Goal: Task Accomplishment & Management: Complete application form

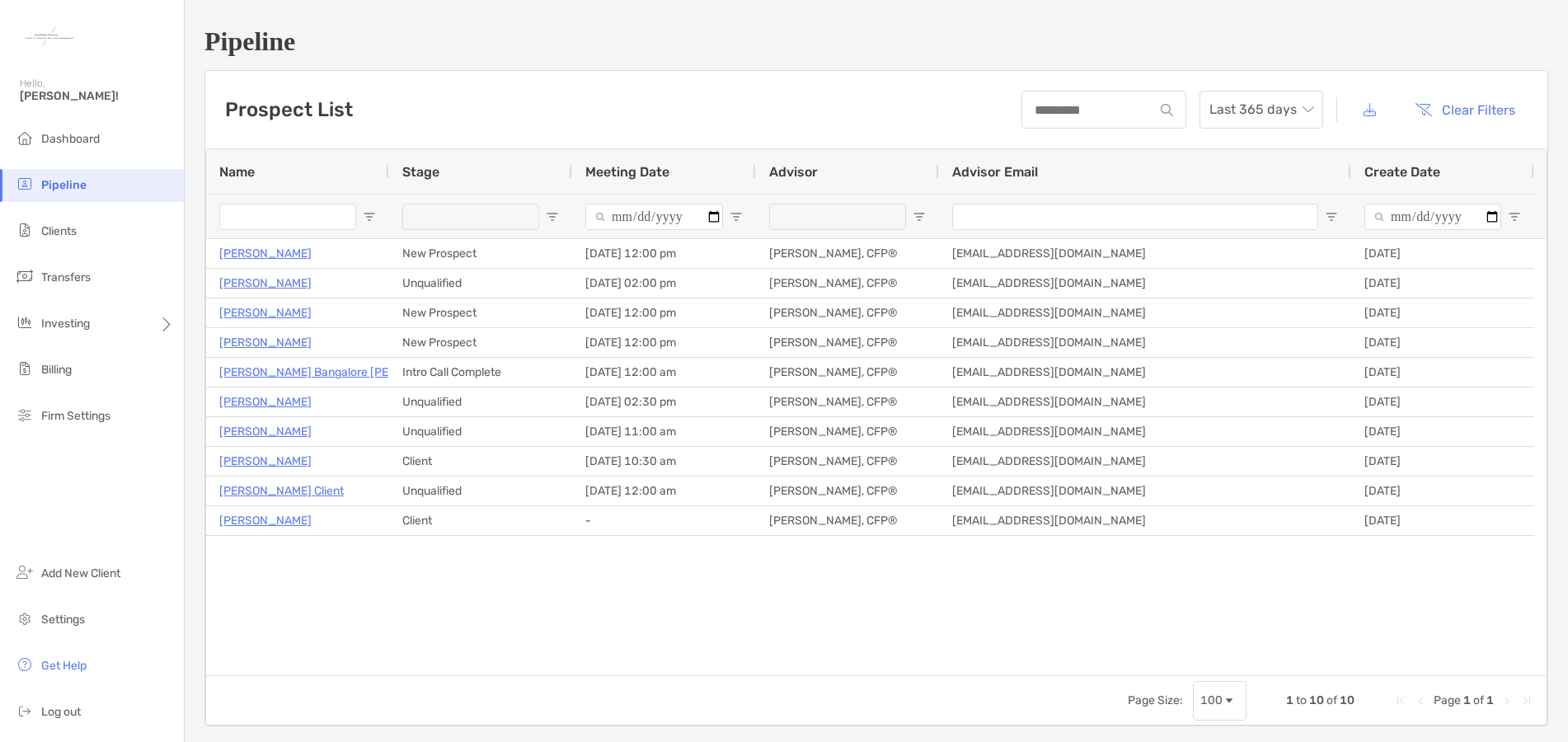
click at [1184, 598] on div "[PERSON_NAME] New Prospect [DATE] 12:00 pm [PERSON_NAME], CFP® [EMAIL_ADDRESS][…" at bounding box center [876, 458] width 1341 height 437
click at [576, 640] on div "Kathleen Childress New Prospect 08/18/2025 - 12:00 pm Shannon Grey, CFP® shanno…" at bounding box center [876, 458] width 1341 height 437
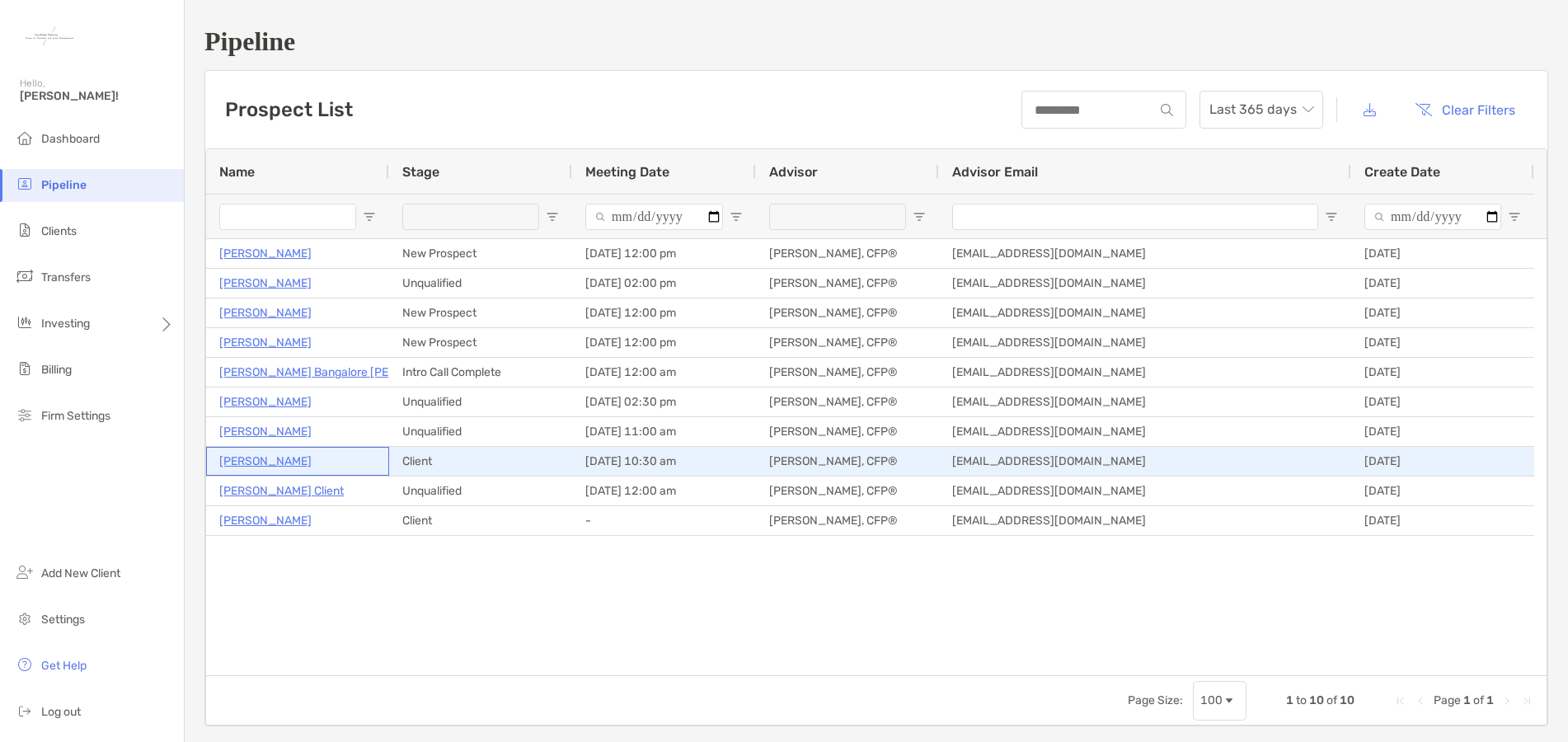
click at [249, 465] on p "[PERSON_NAME]" at bounding box center [265, 461] width 93 height 21
click at [266, 459] on p "[PERSON_NAME]" at bounding box center [265, 461] width 93 height 21
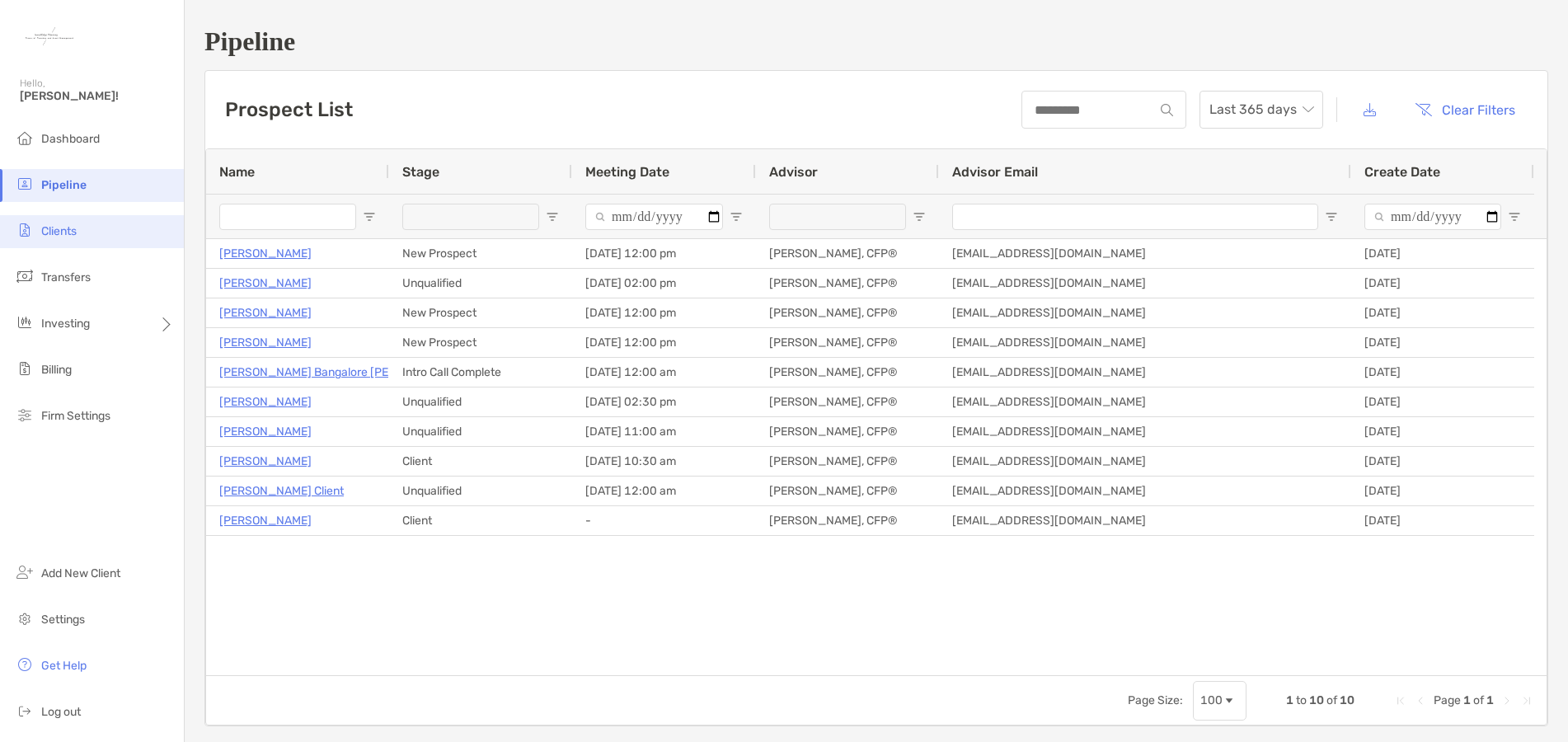
click at [72, 245] on li "Clients" at bounding box center [92, 231] width 183 height 33
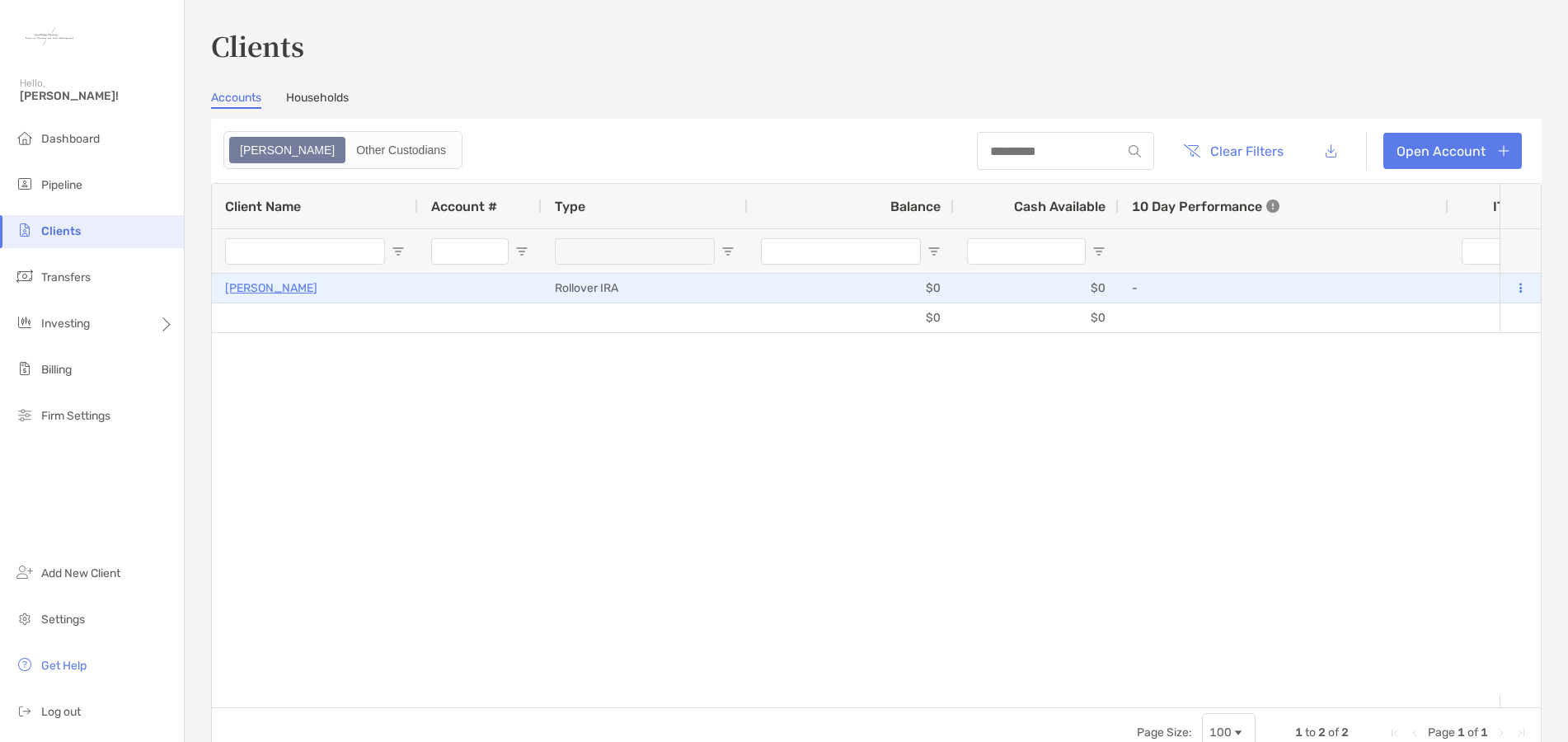
click at [271, 290] on p "Jessica Alford" at bounding box center [271, 288] width 93 height 21
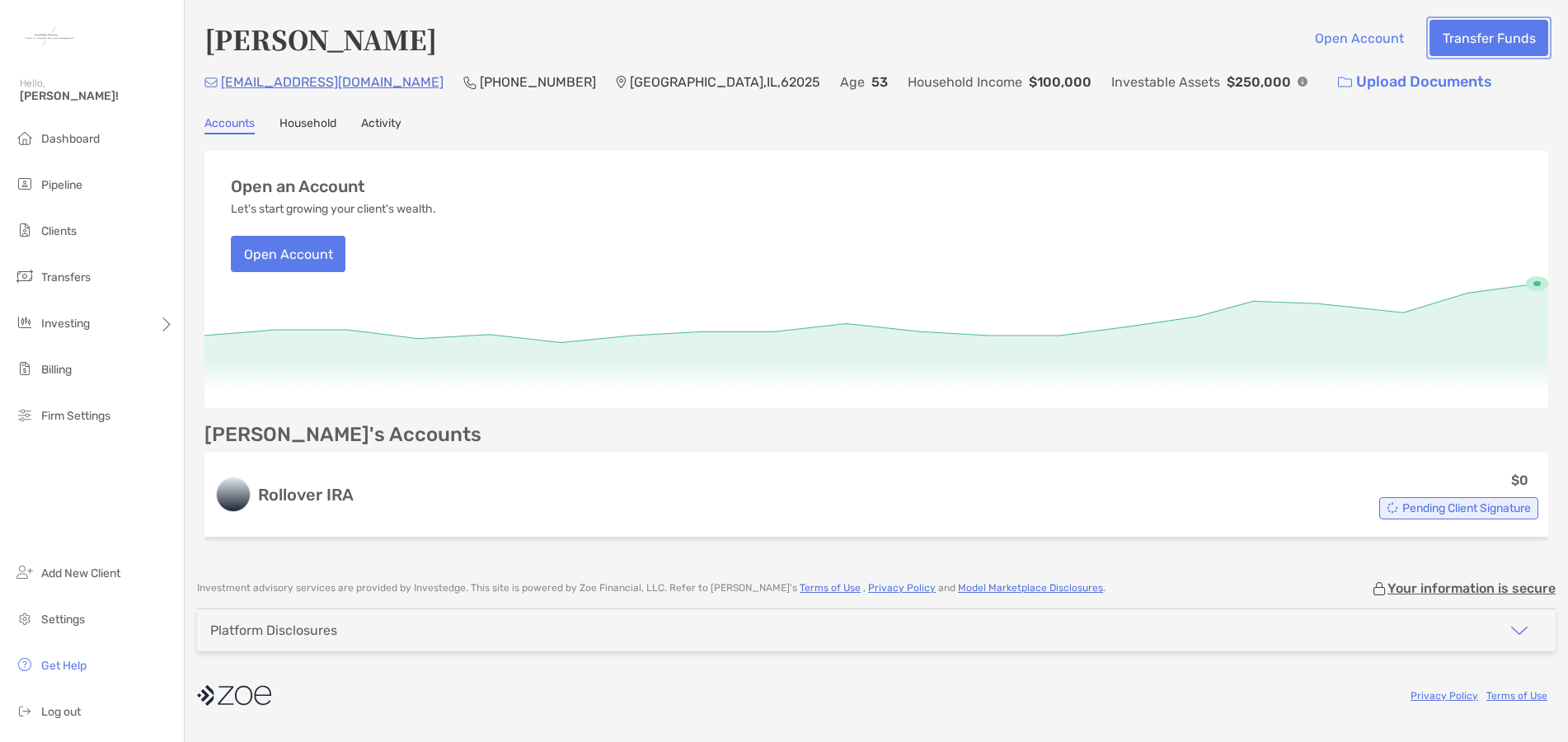
click at [1496, 44] on button "Transfer Funds" at bounding box center [1488, 38] width 119 height 36
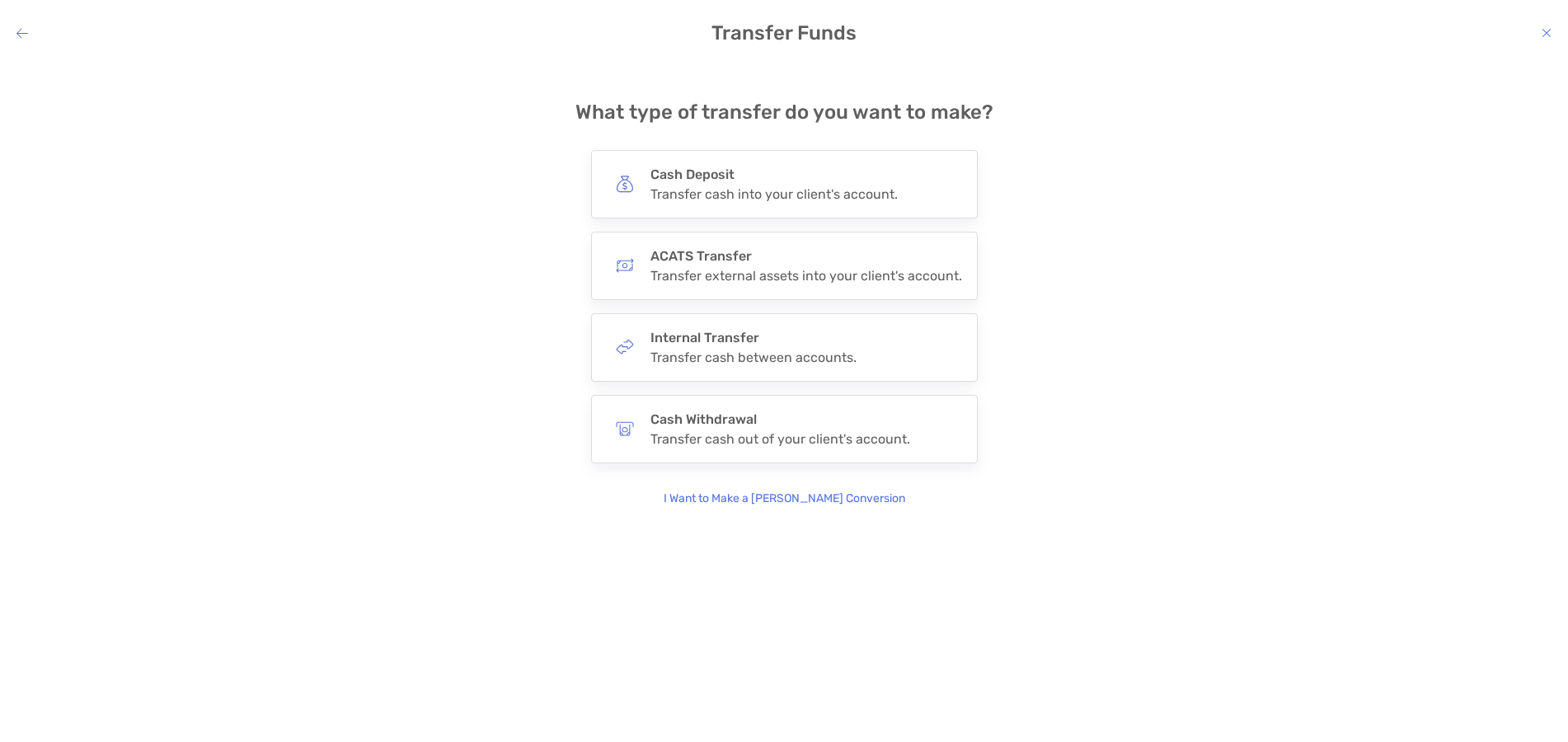
drag, startPoint x: 1218, startPoint y: 144, endPoint x: 1204, endPoint y: 132, distance: 18.4
click at [1218, 144] on div "**********" at bounding box center [784, 290] width 1542 height 434
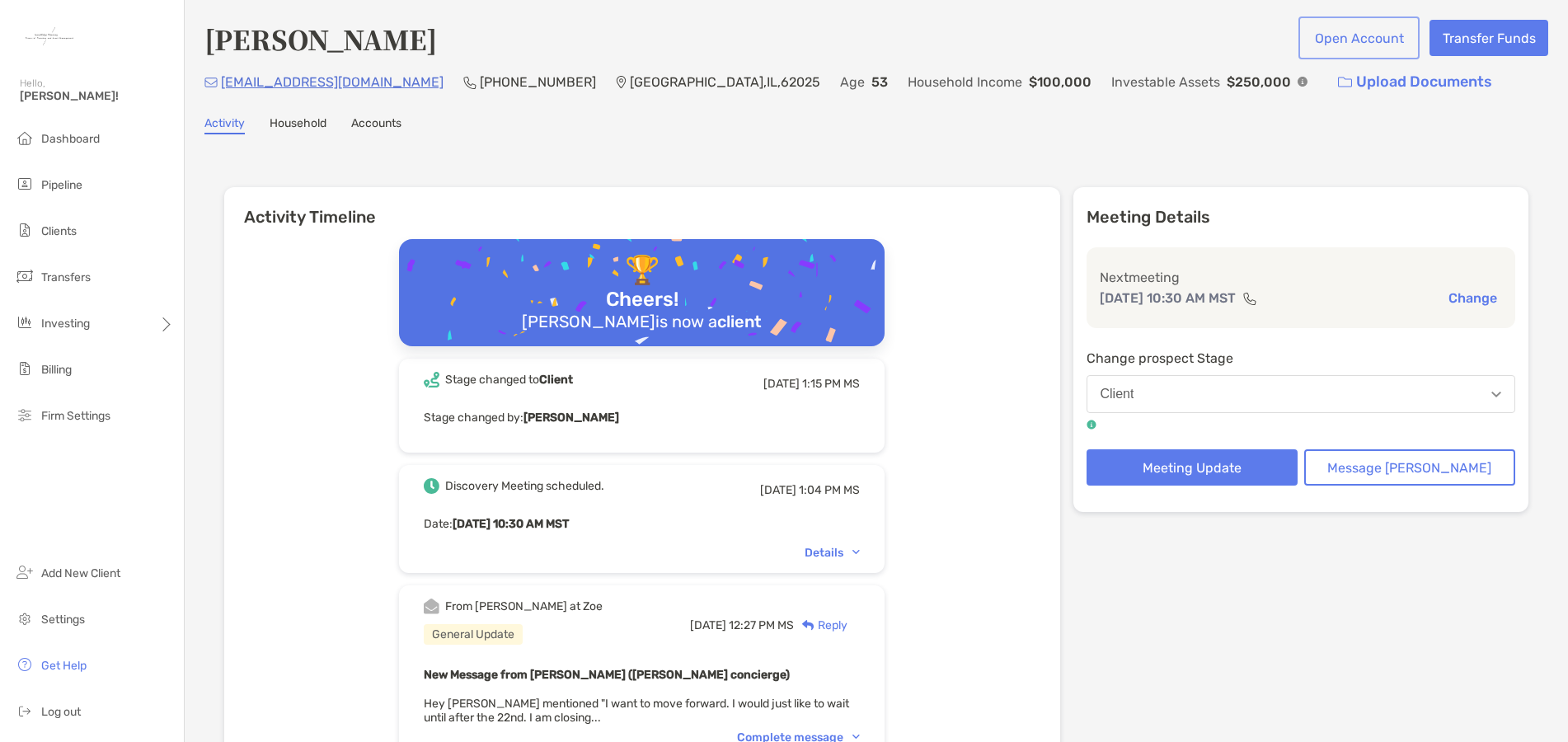
click at [1340, 38] on button "Open Account" at bounding box center [1359, 38] width 115 height 36
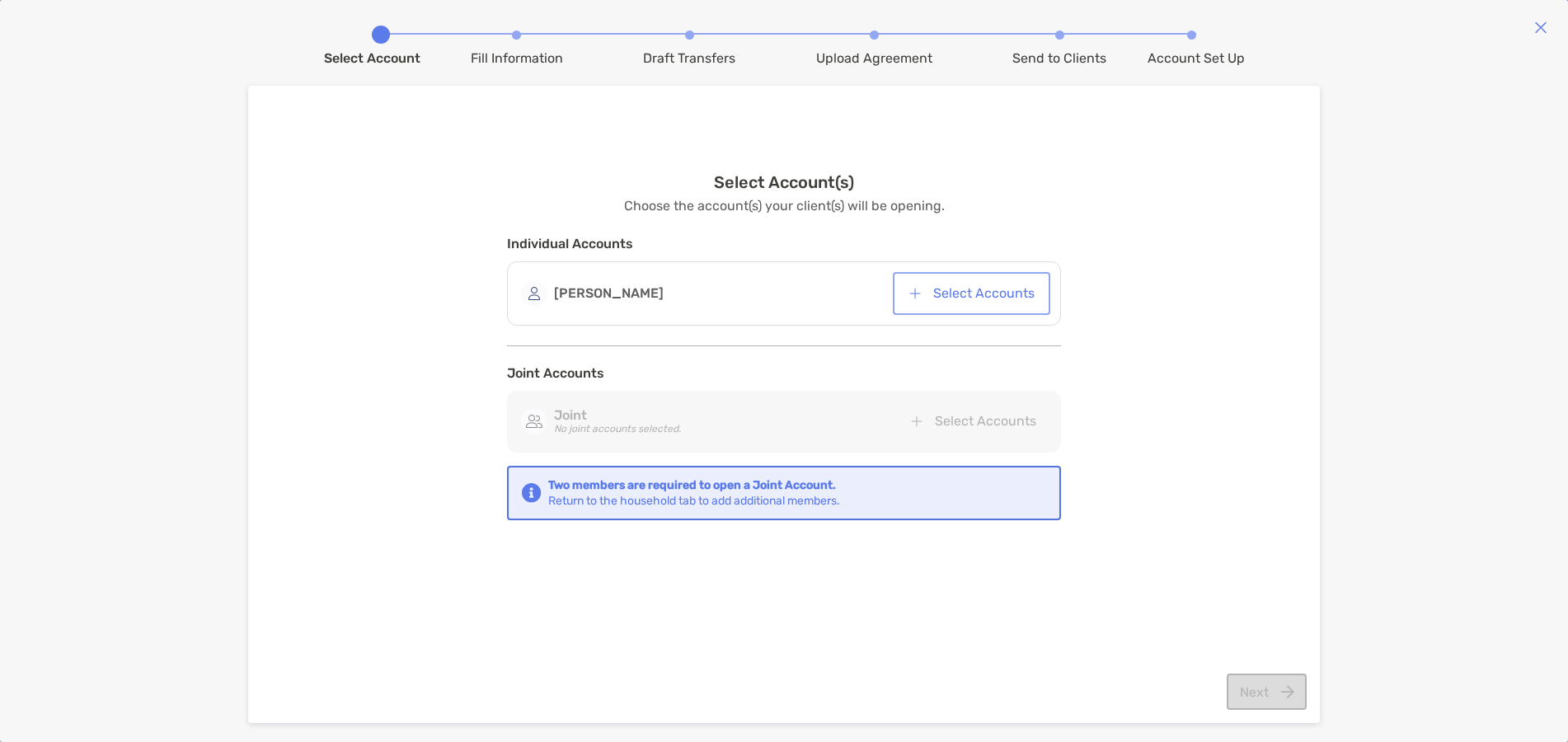
click at [956, 287] on button "Select Accounts" at bounding box center [971, 293] width 151 height 36
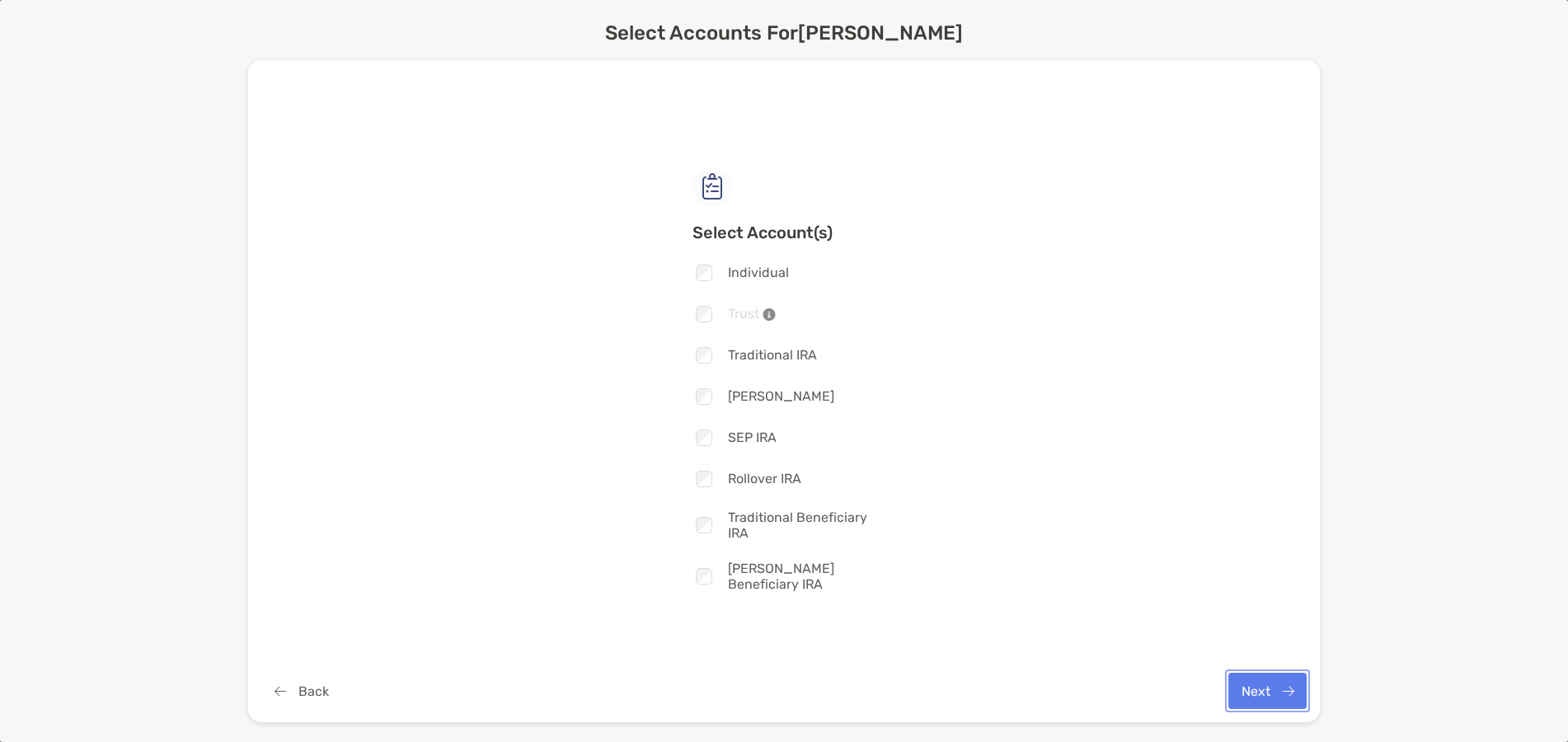
click at [1262, 696] on button "Next" at bounding box center [1267, 691] width 79 height 36
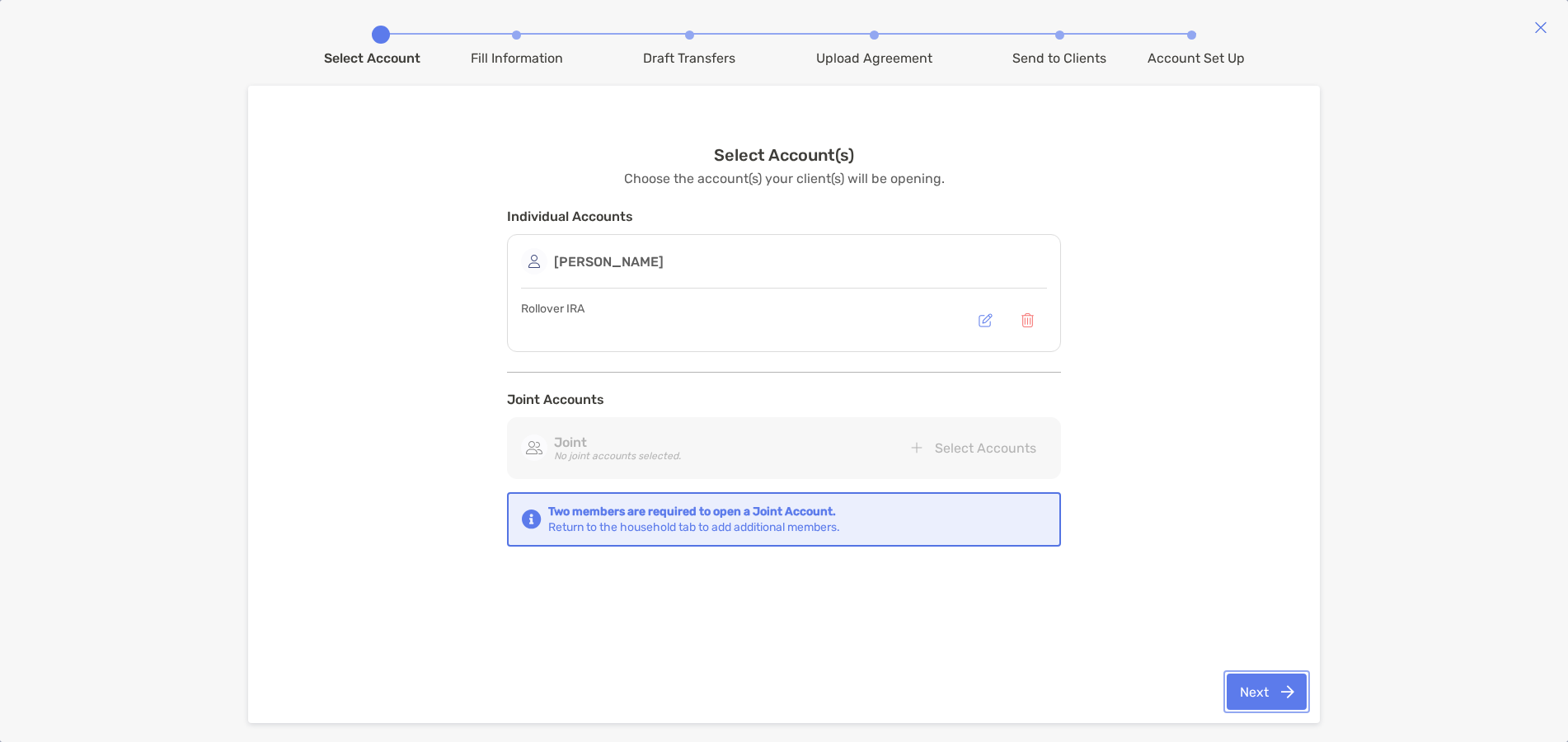
click at [1257, 688] on button "Next" at bounding box center [1267, 692] width 80 height 36
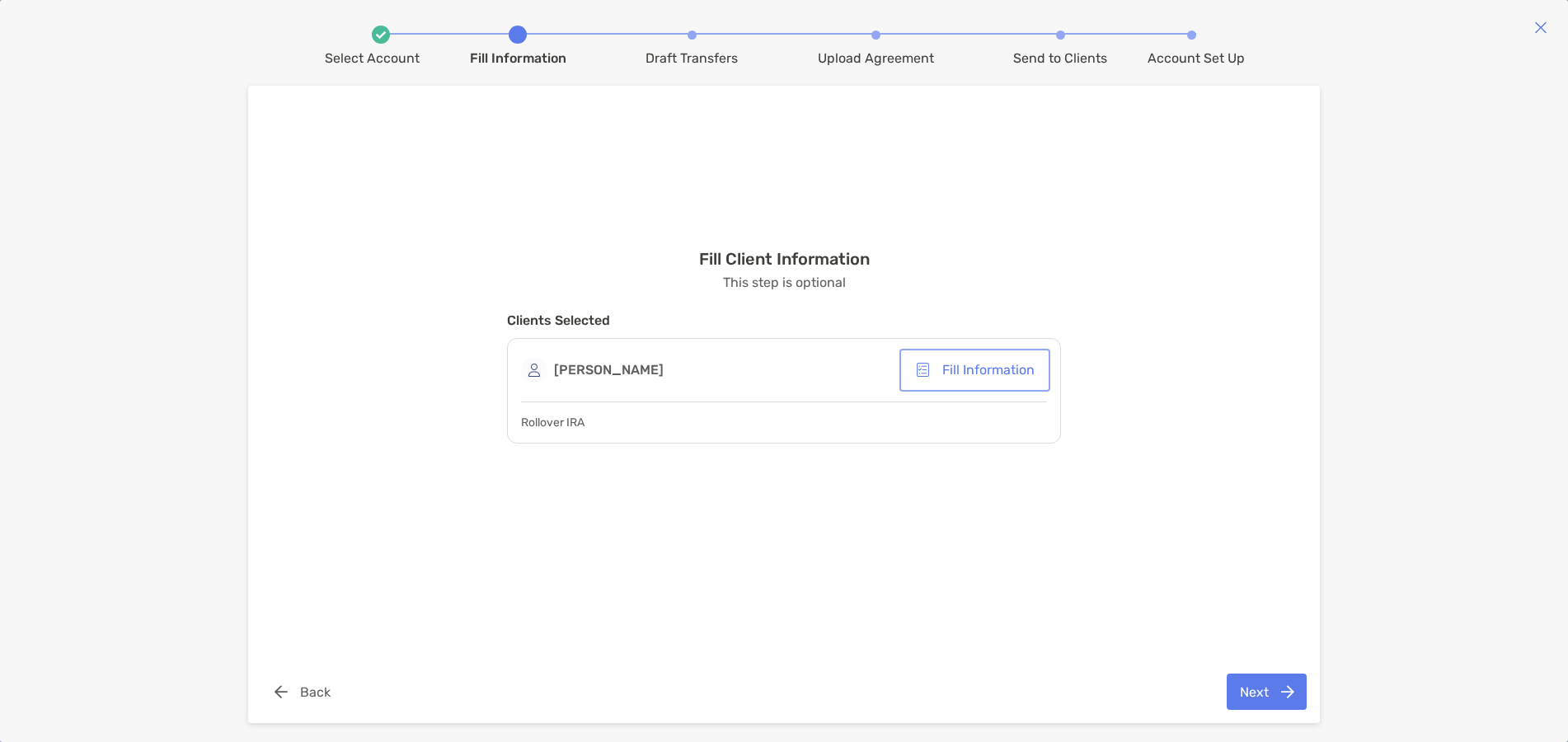
click at [1001, 379] on button "Fill Information" at bounding box center [975, 370] width 145 height 36
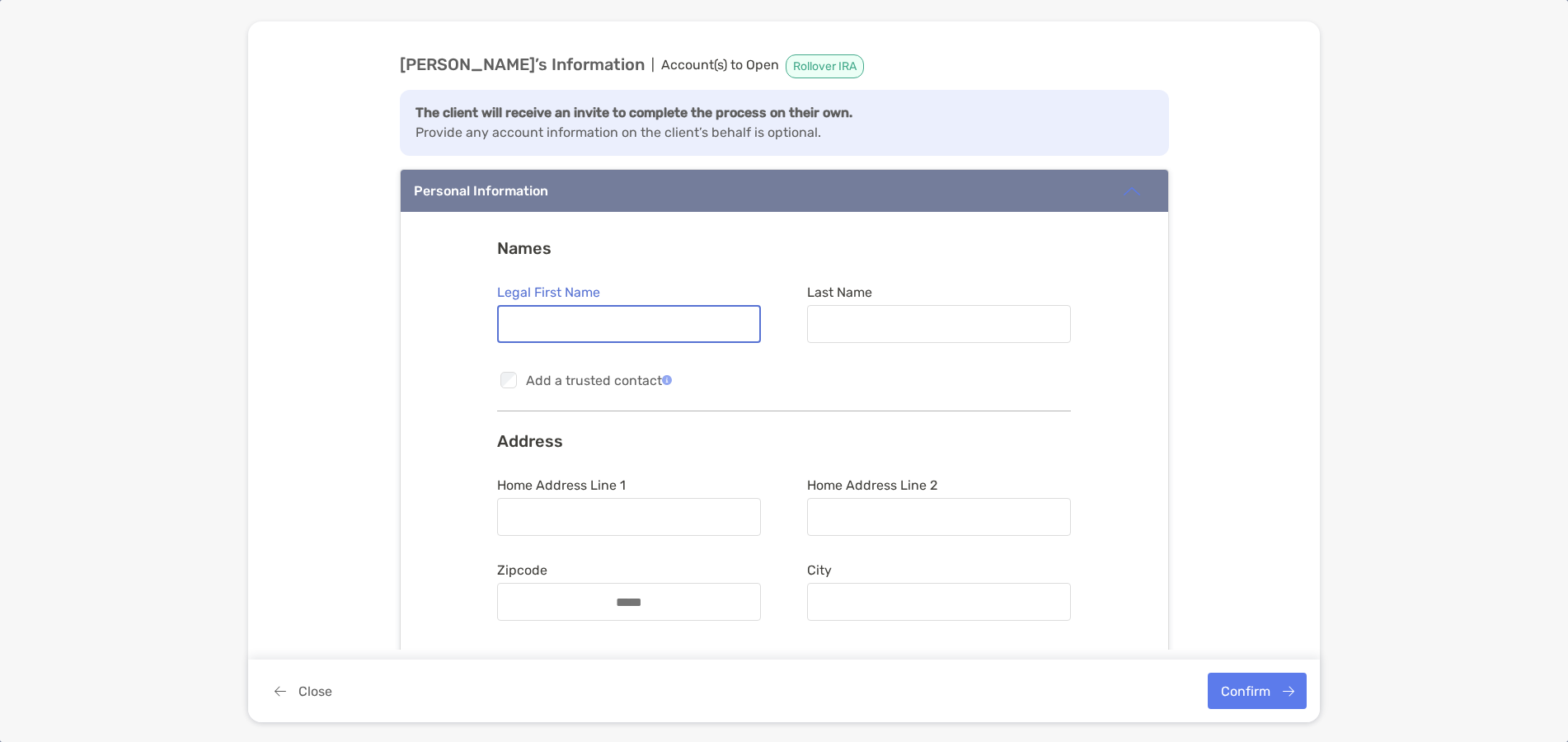
click at [608, 320] on input "Legal First Name" at bounding box center [628, 324] width 260 height 14
type input "*******"
drag, startPoint x: 866, startPoint y: 303, endPoint x: 864, endPoint y: 322, distance: 19.1
click at [865, 312] on label "Last Name" at bounding box center [939, 313] width 264 height 59
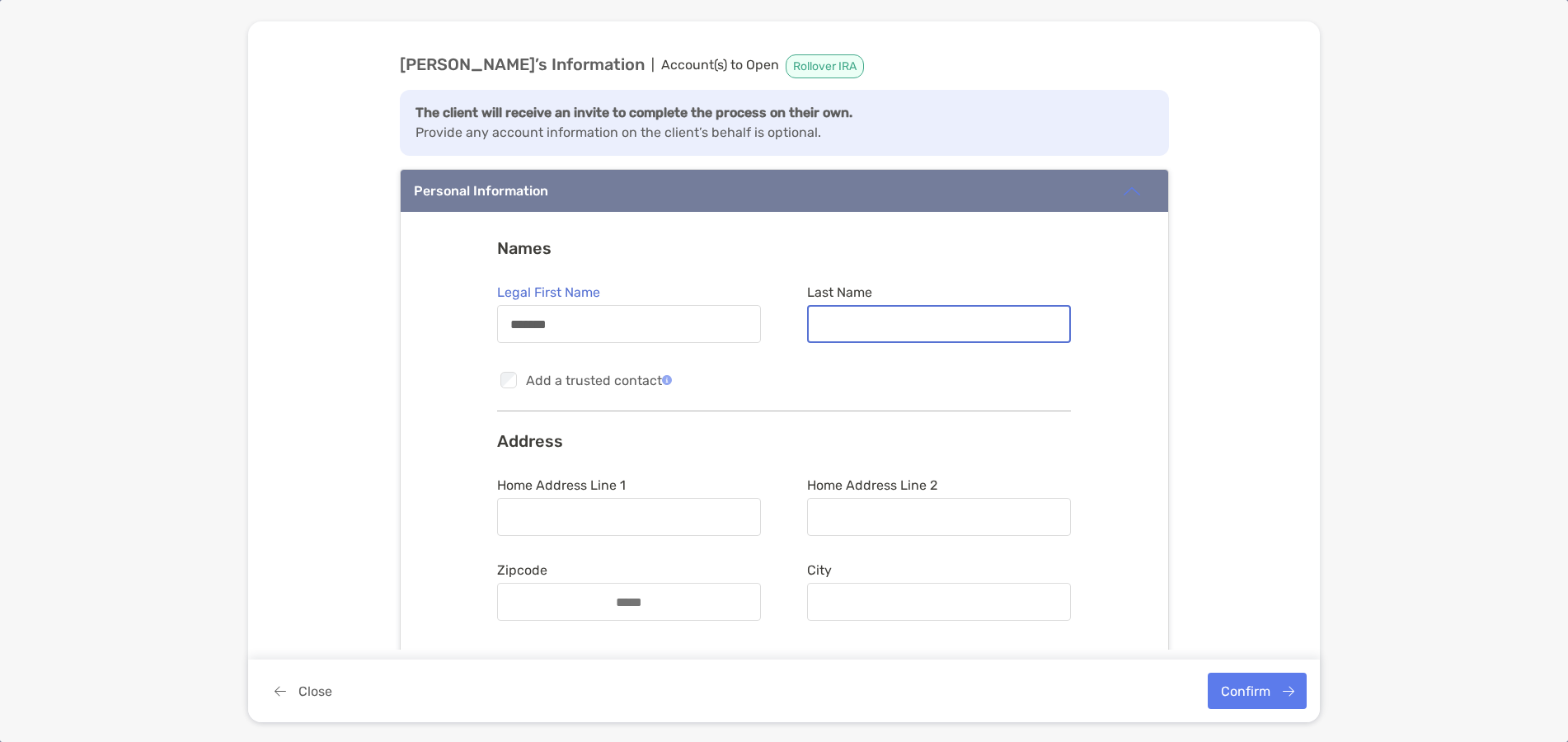
click at [865, 317] on input "Last Name" at bounding box center [938, 324] width 260 height 14
click at [864, 322] on input "Last Name" at bounding box center [938, 324] width 260 height 14
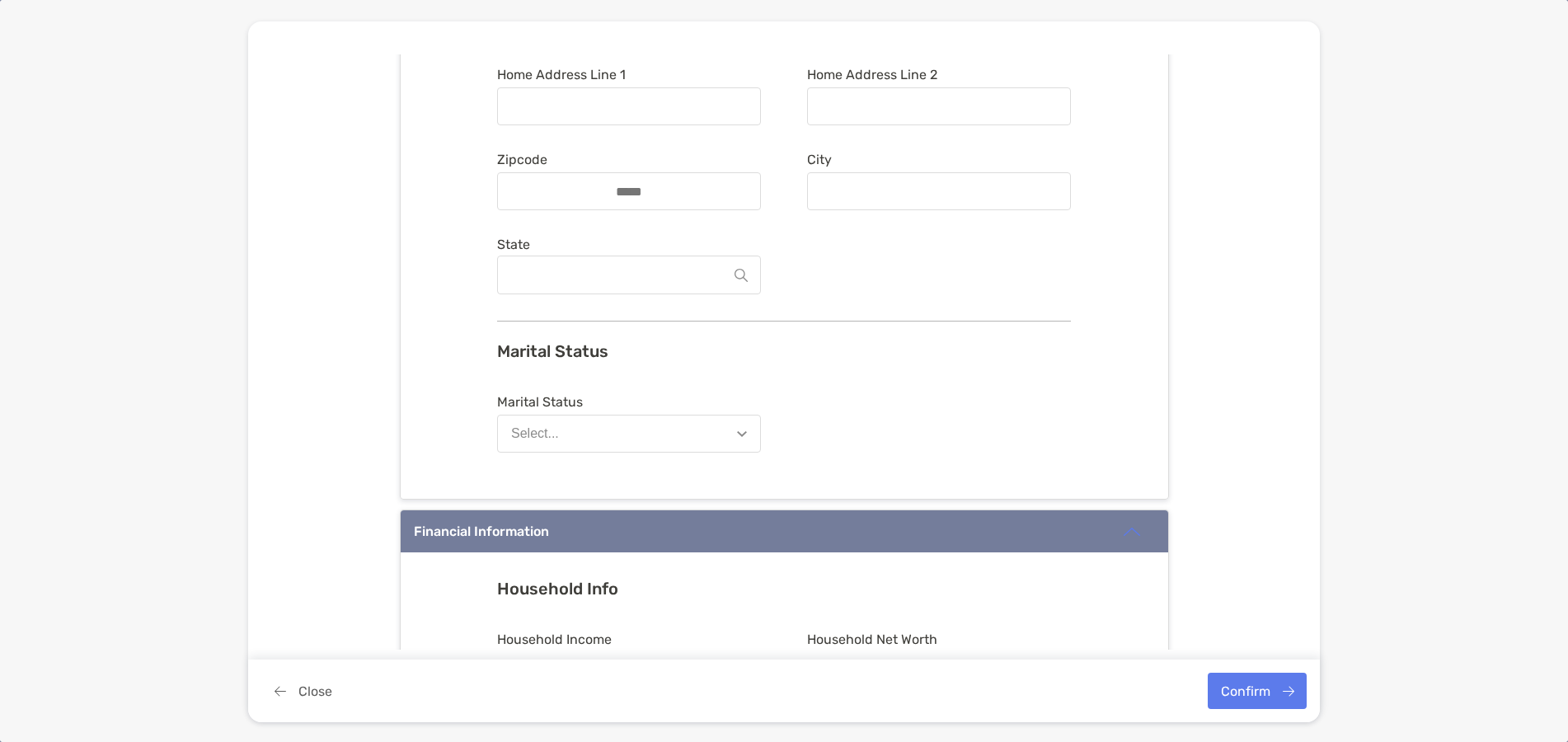
scroll to position [413, 0]
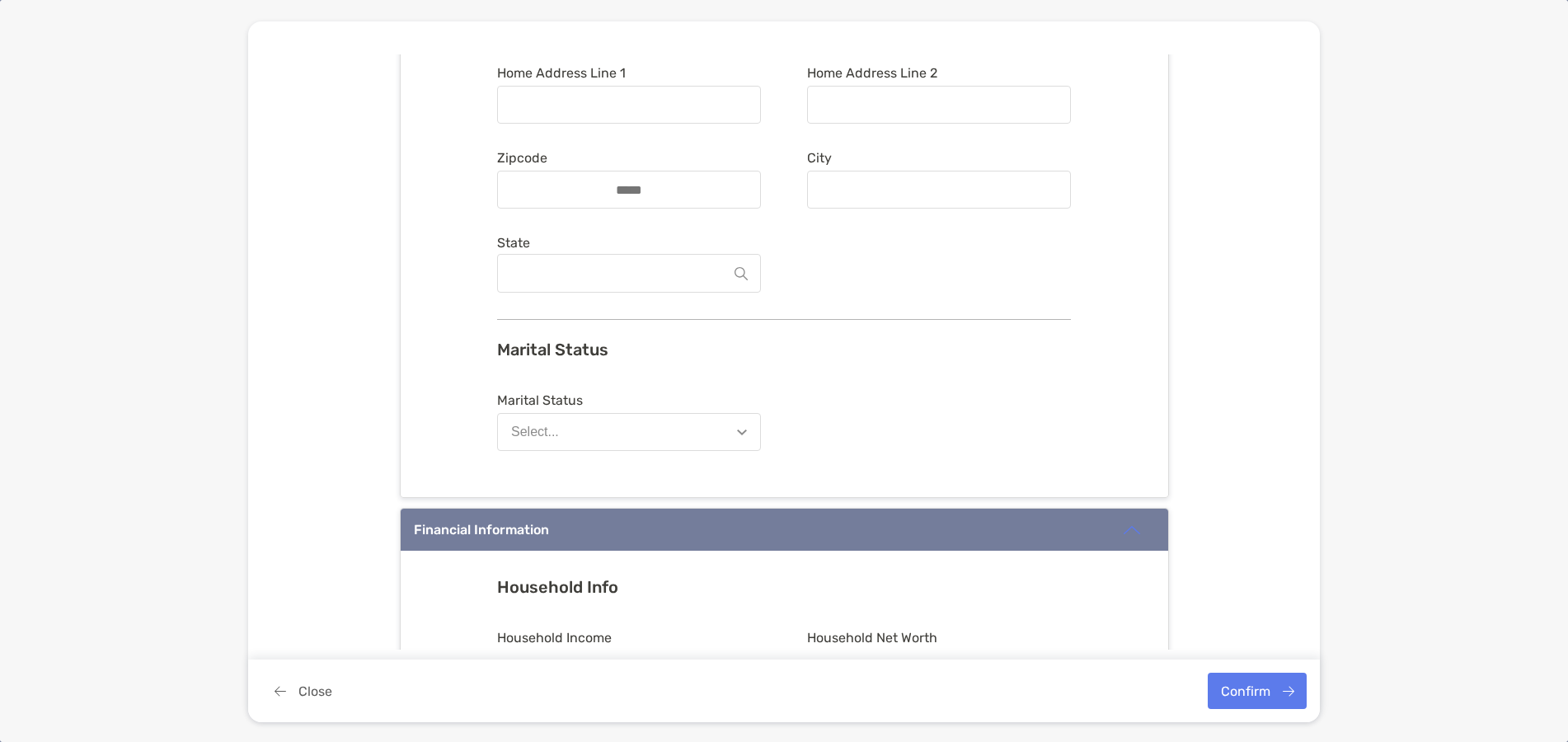
type input "******"
click at [651, 423] on button "Select..." at bounding box center [629, 432] width 264 height 38
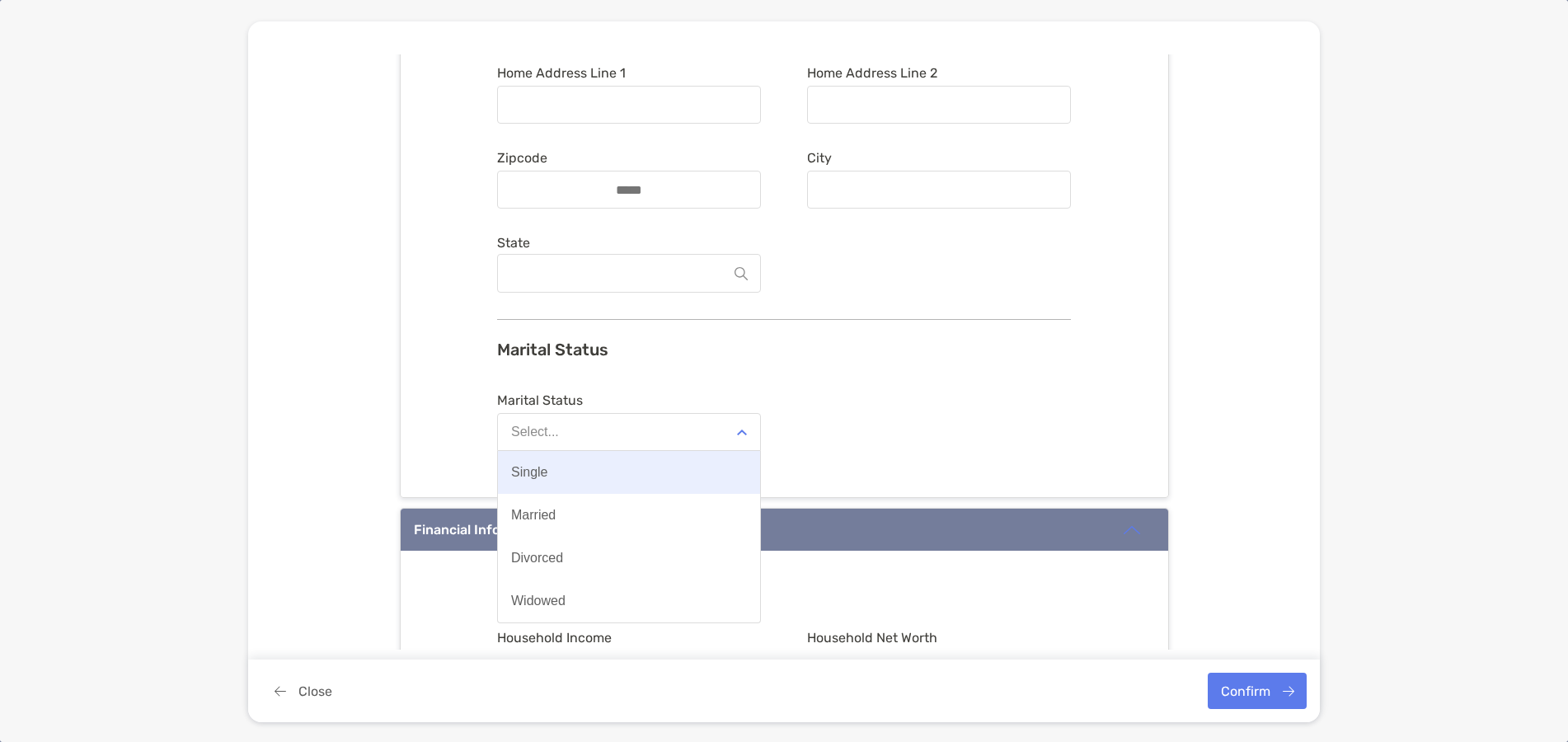
click at [542, 476] on button "Single" at bounding box center [629, 472] width 262 height 43
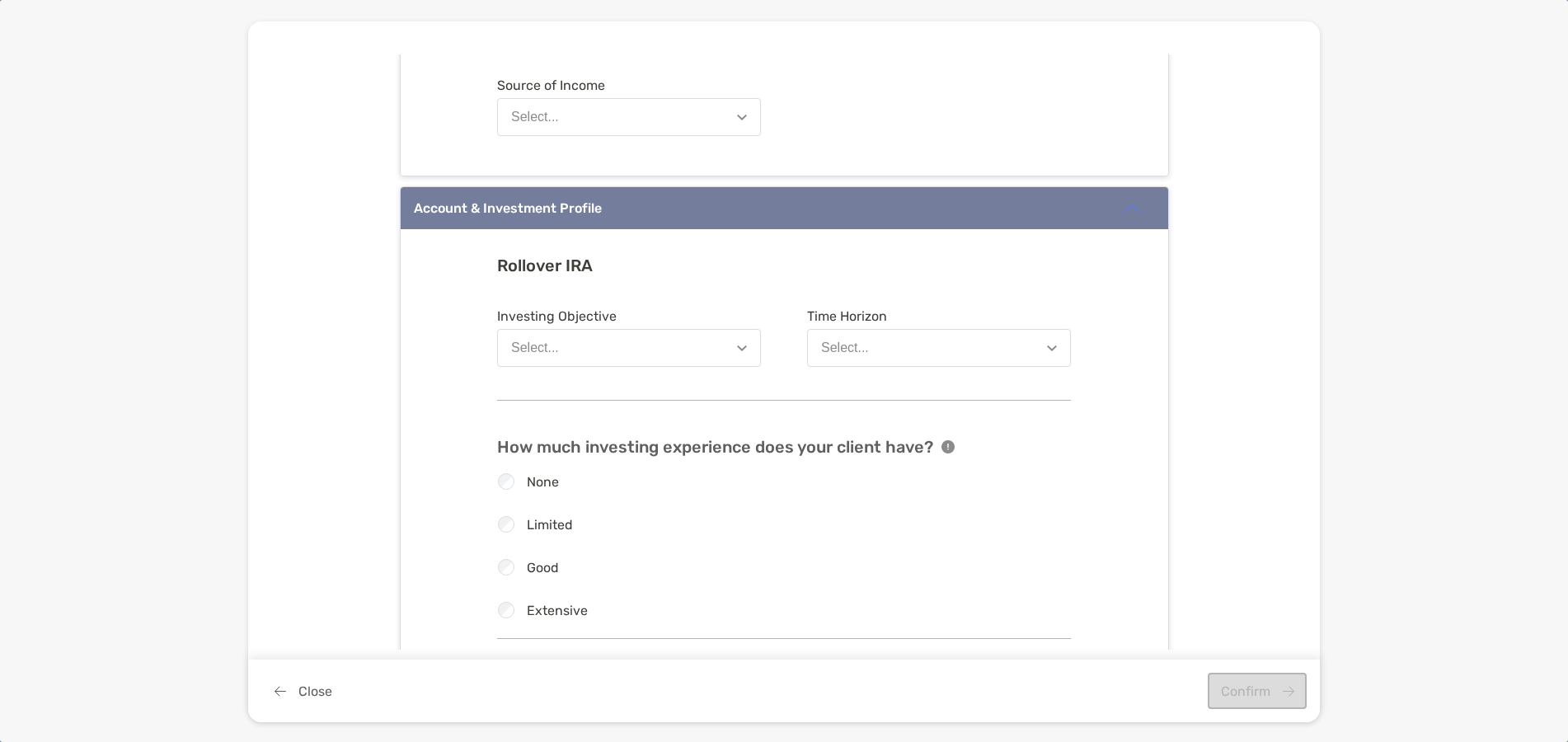
scroll to position [1402, 0]
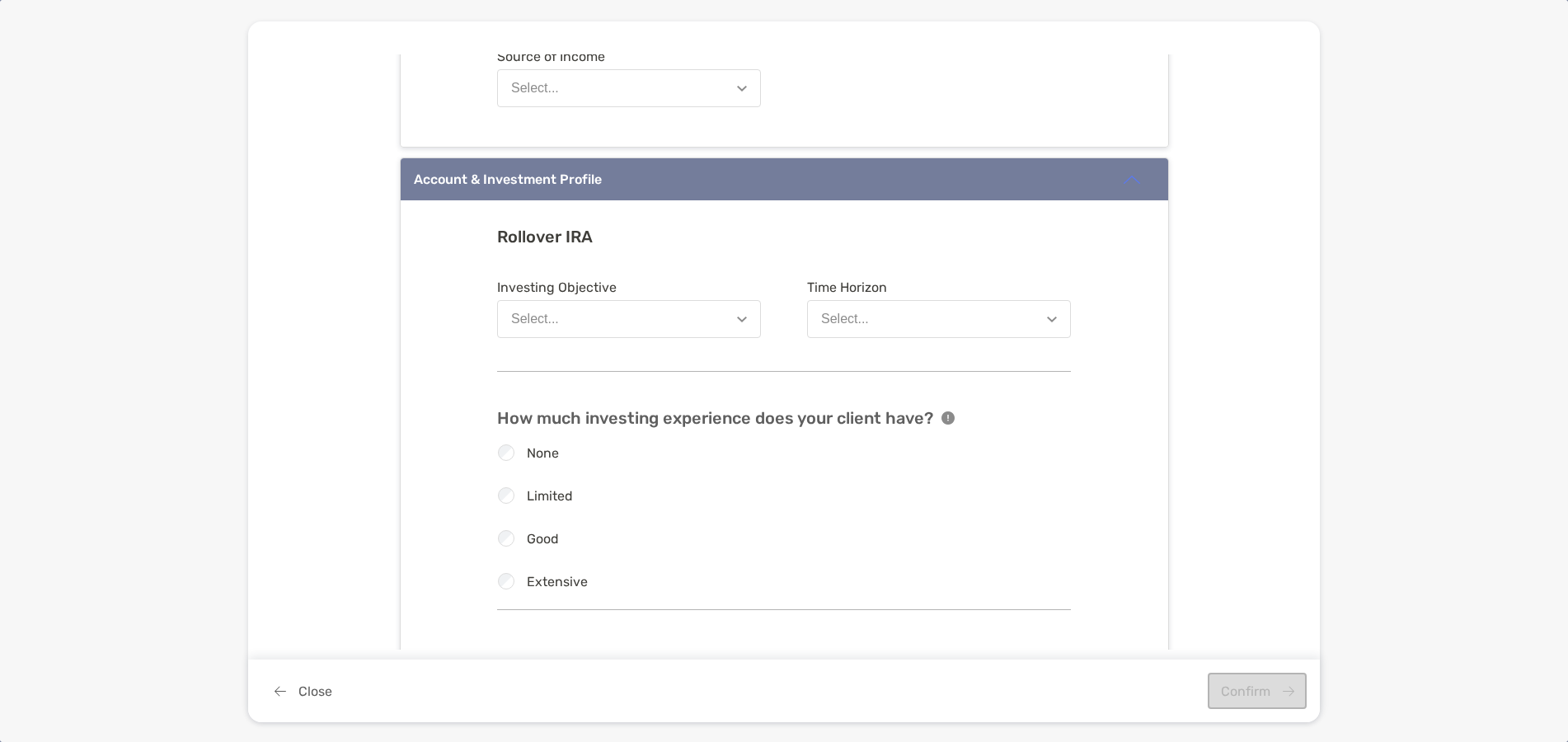
click at [716, 315] on button "Select..." at bounding box center [629, 319] width 264 height 38
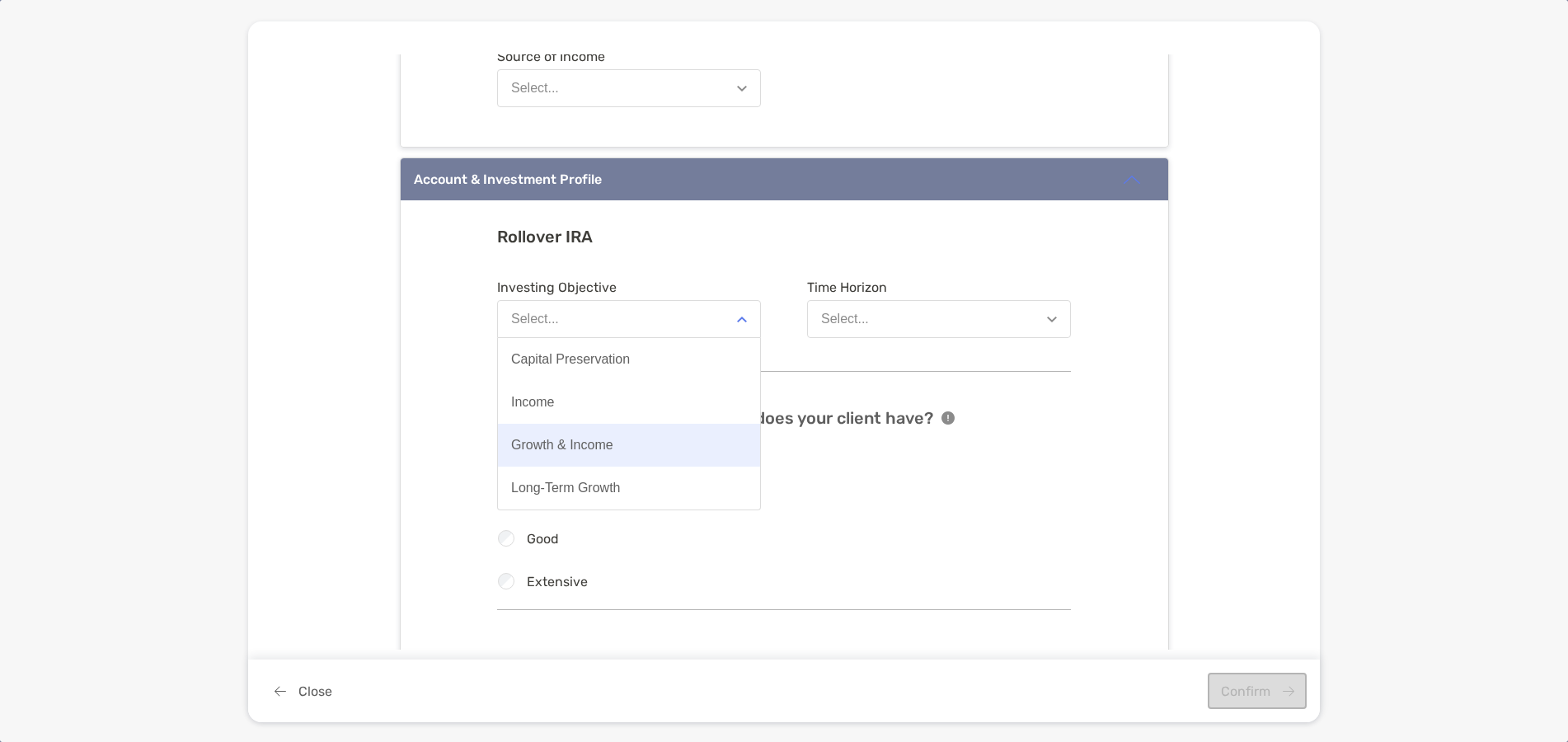
click at [574, 451] on div "Growth & Income" at bounding box center [562, 445] width 103 height 15
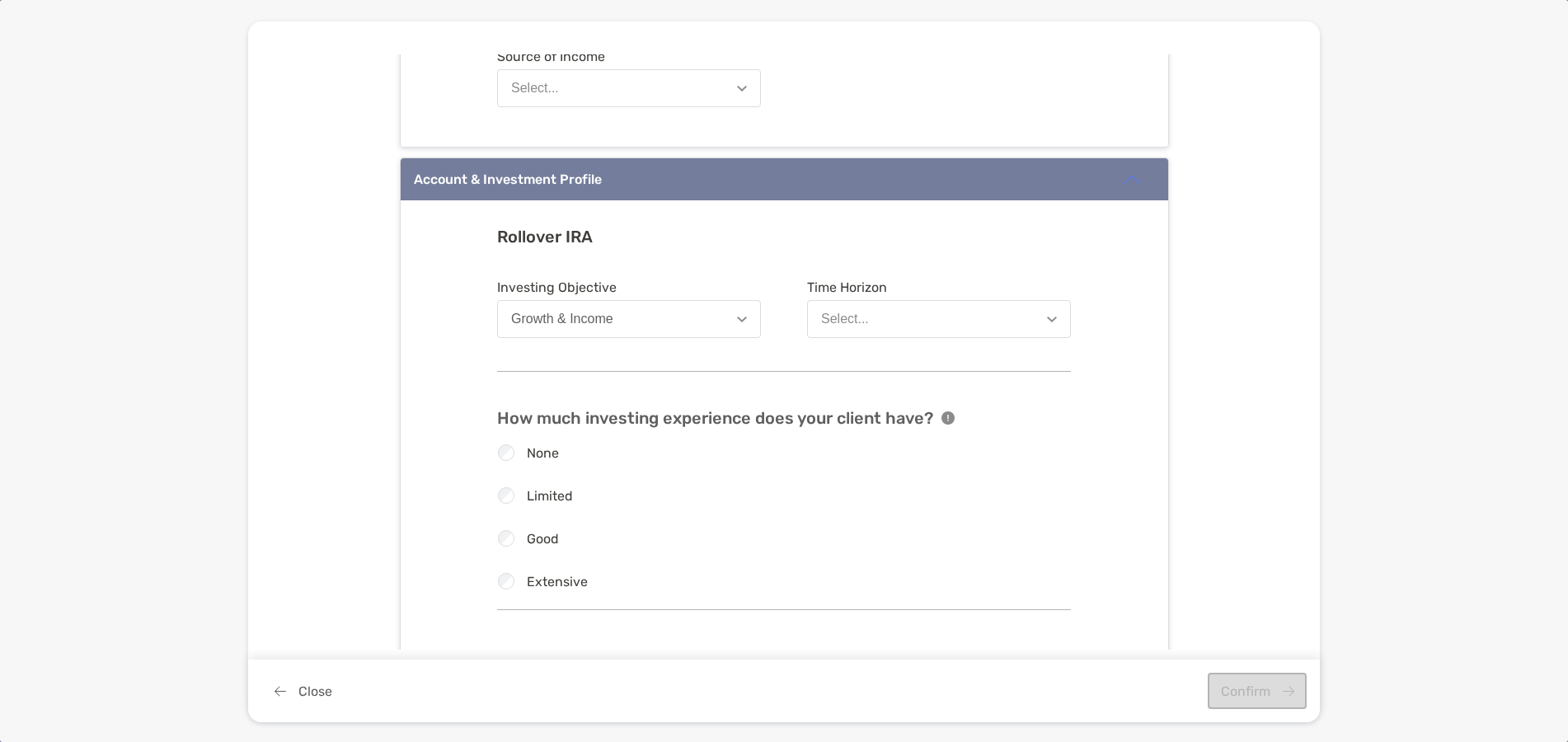
click at [952, 315] on button "Select..." at bounding box center [939, 319] width 264 height 38
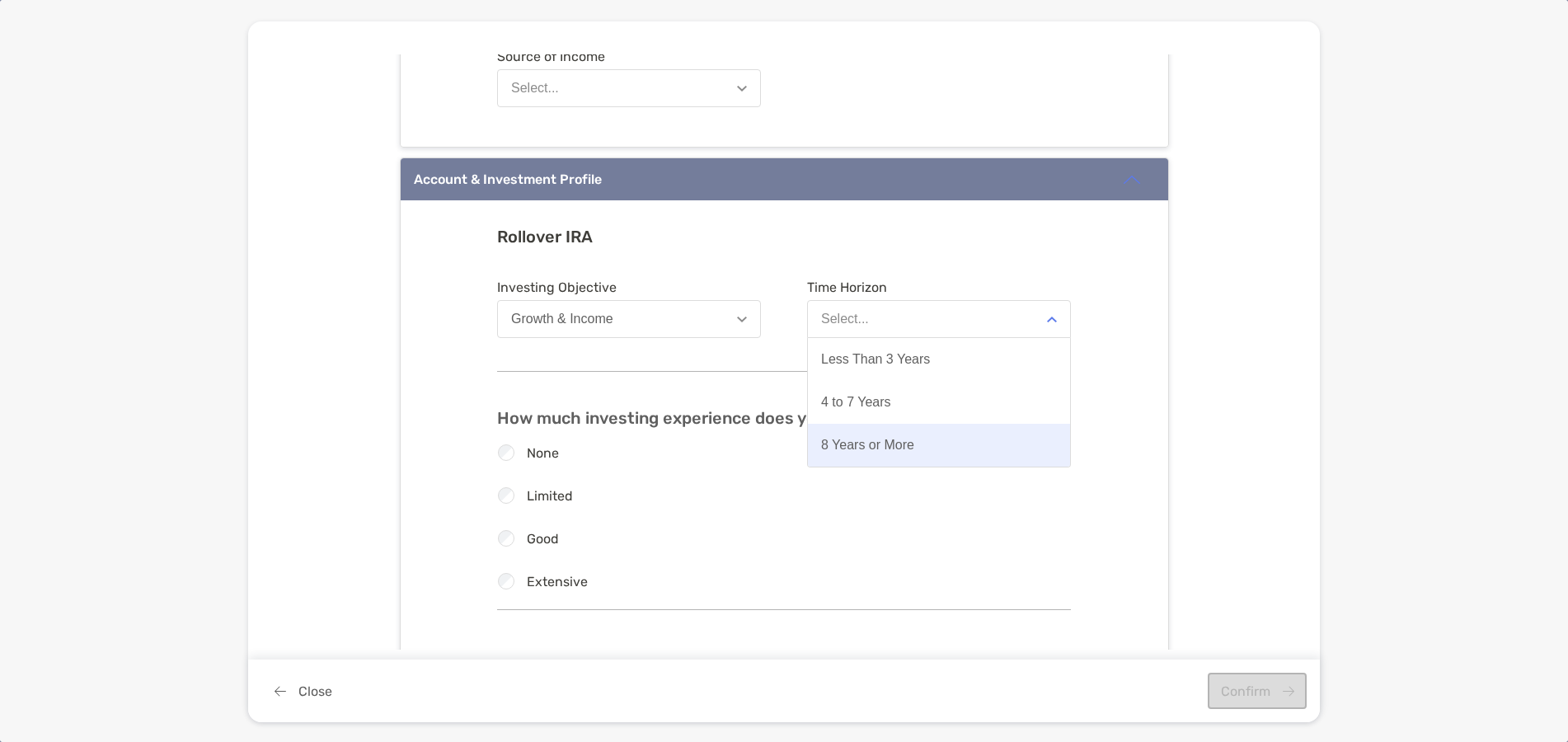
click at [870, 442] on div "8 Years or More" at bounding box center [867, 445] width 93 height 15
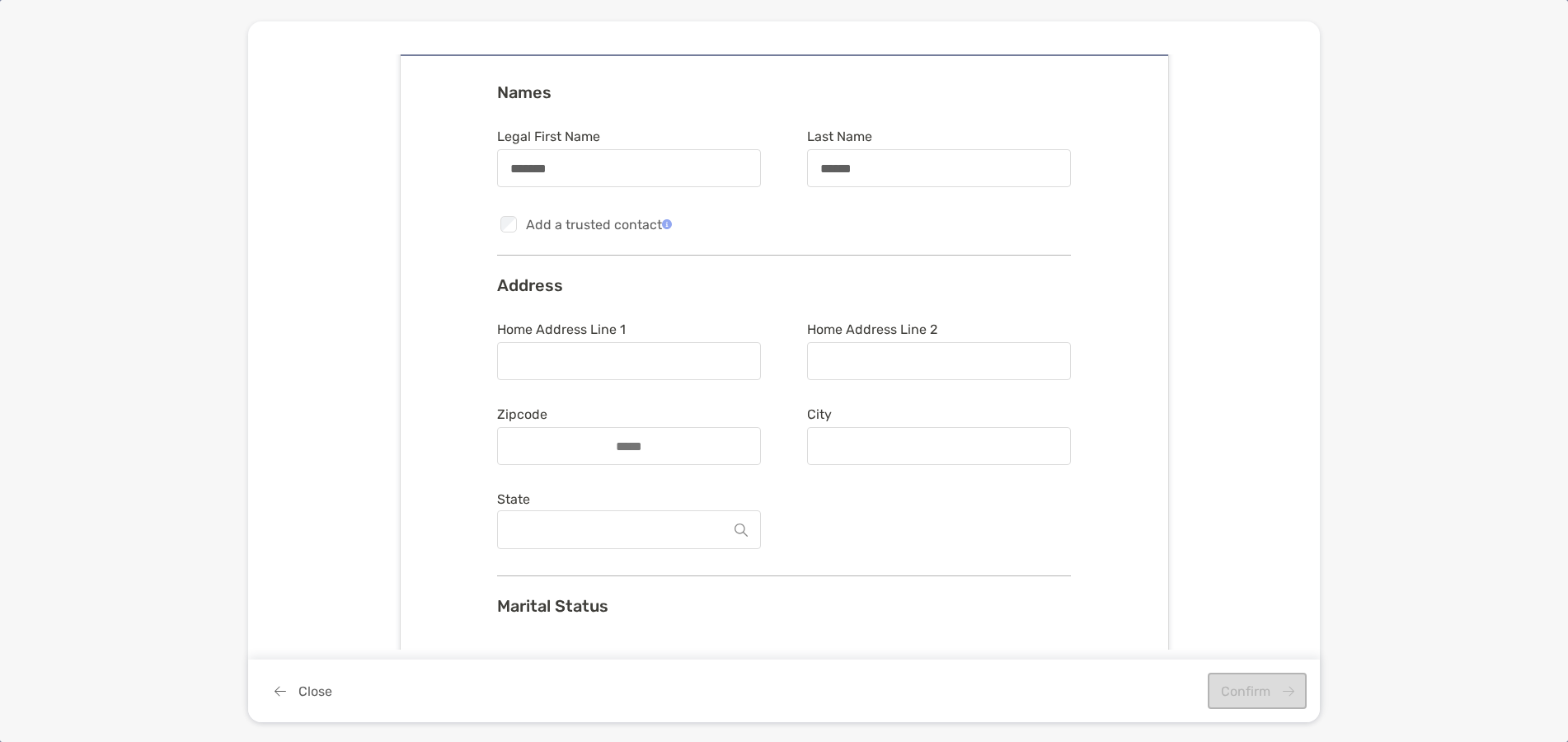
scroll to position [0, 0]
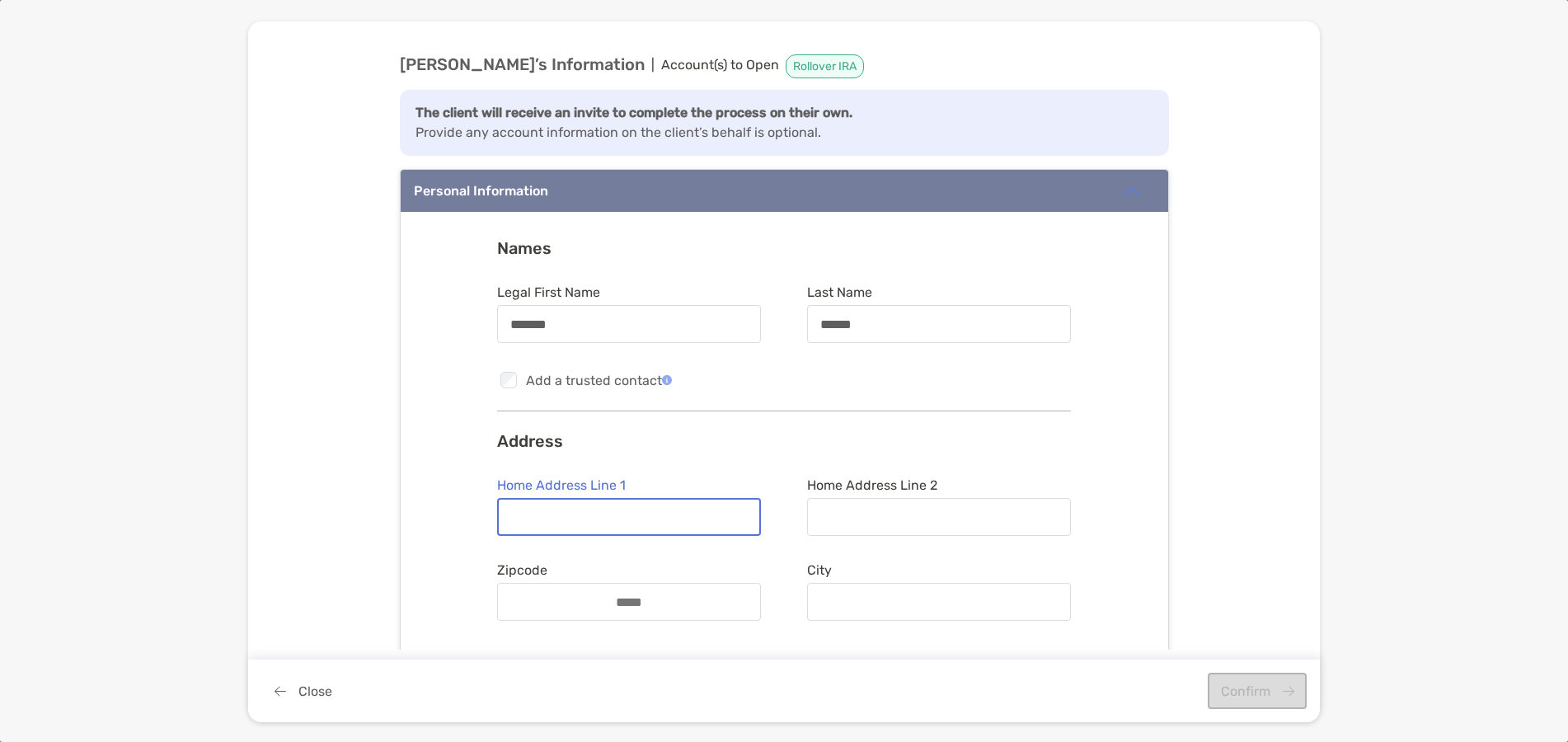
click at [611, 521] on input "Home Address Line 1" at bounding box center [628, 518] width 260 height 14
click at [842, 424] on div "Names Legal First Name ******* Last Name ****** Checkbox Add a trusted contact …" at bounding box center [784, 557] width 574 height 638
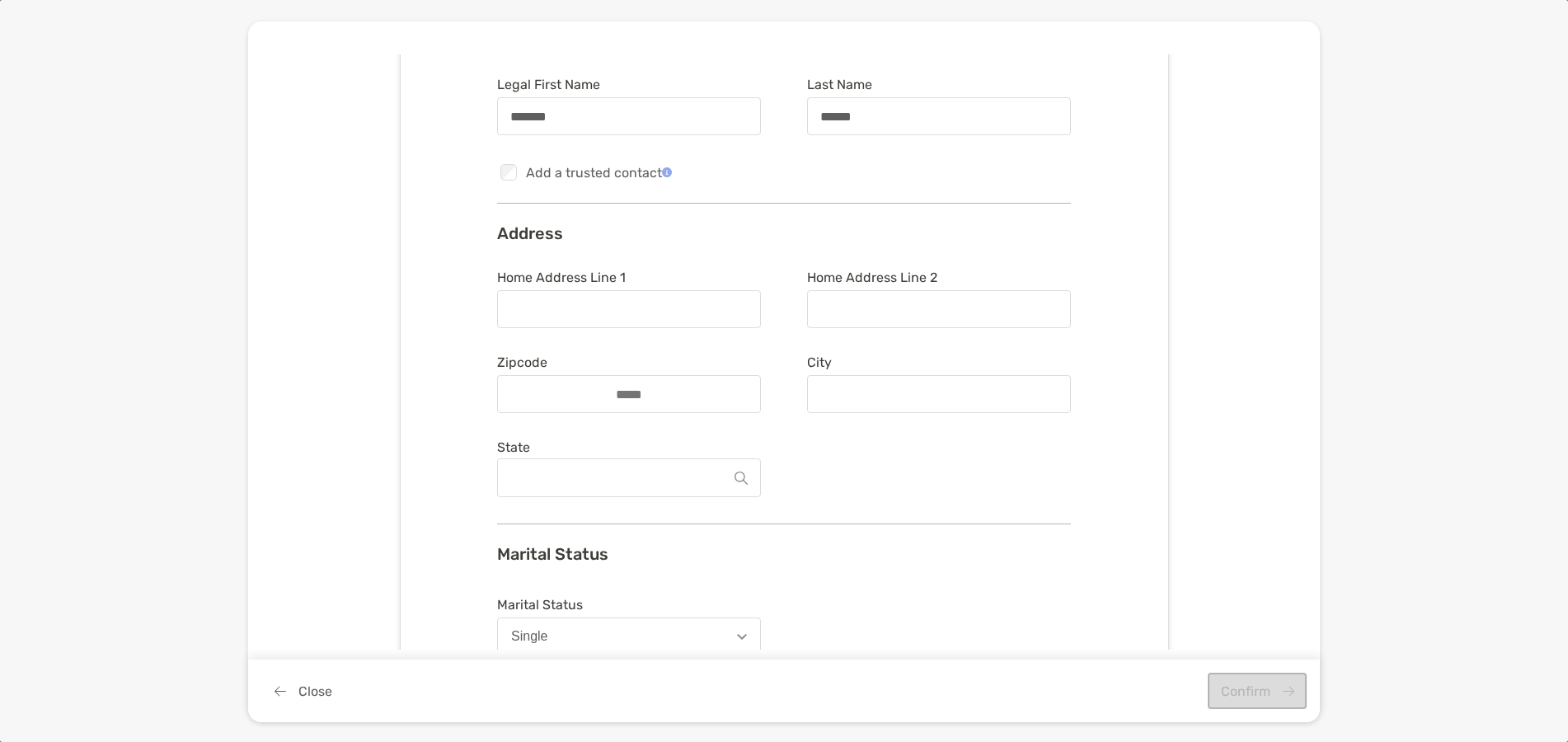
scroll to position [165, 0]
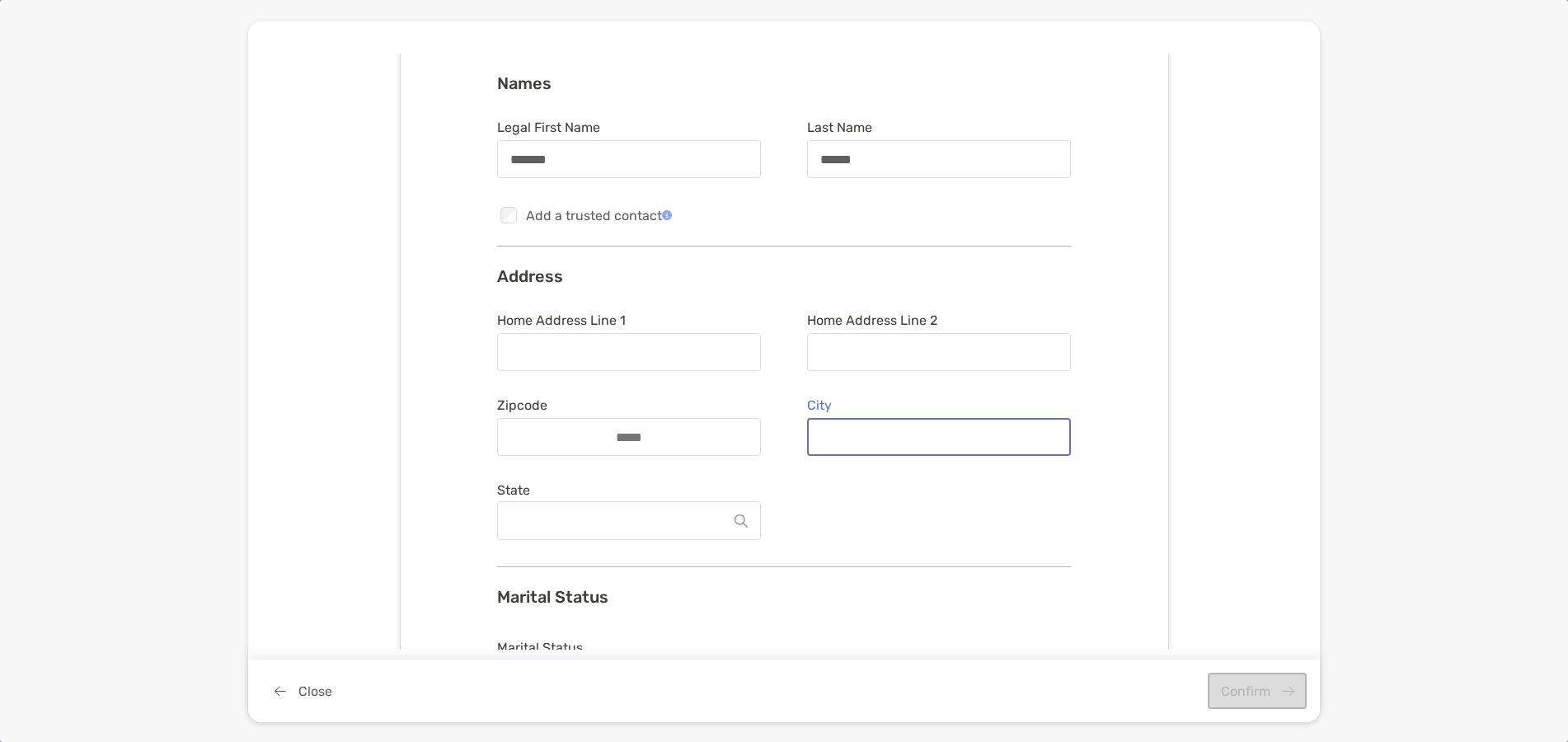
click at [856, 439] on input "City" at bounding box center [938, 438] width 260 height 14
paste input "**********"
type input "**********"
click at [653, 519] on input "State" at bounding box center [622, 521] width 224 height 37
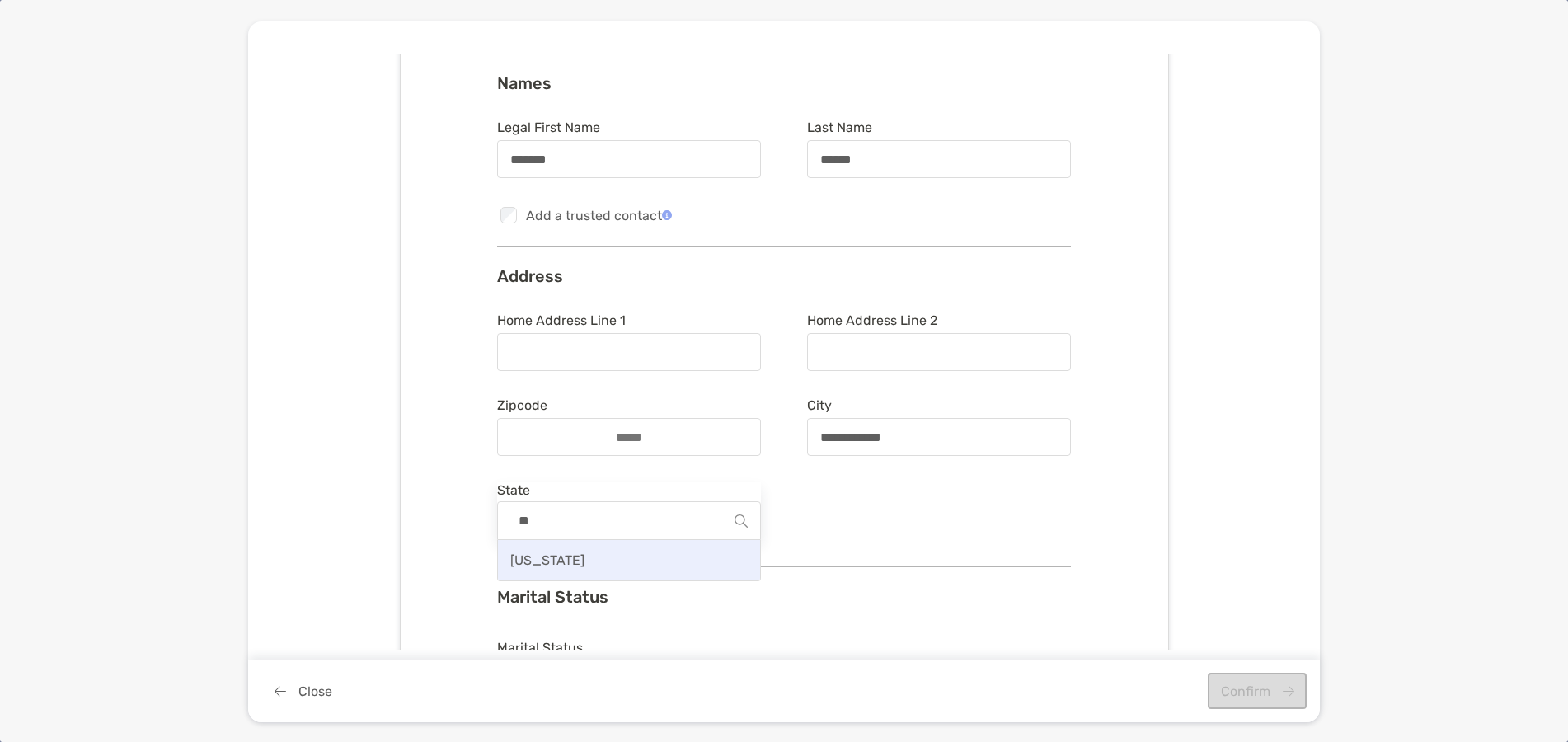
click at [522, 550] on div "Illinois" at bounding box center [629, 560] width 262 height 41
type input "********"
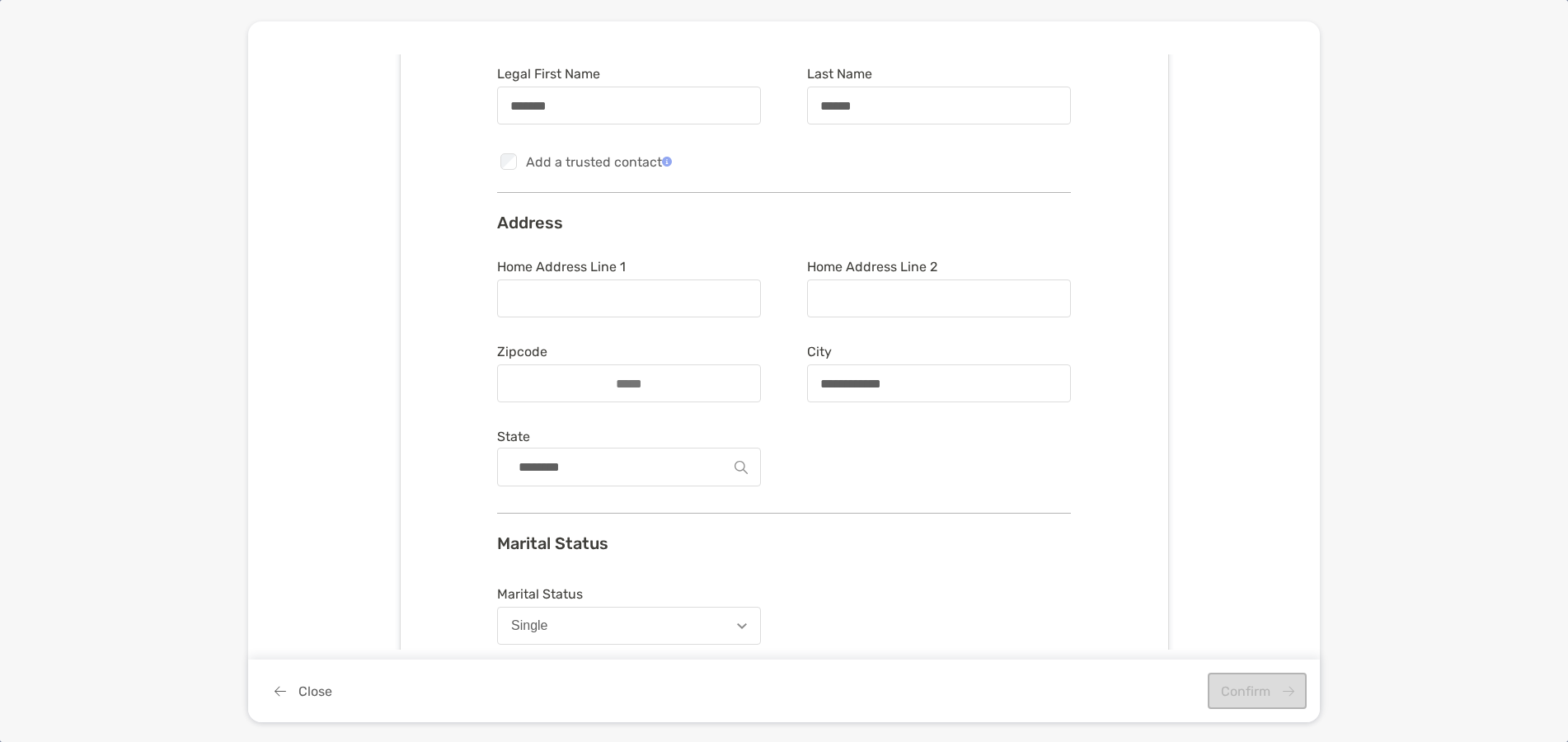
scroll to position [247, 0]
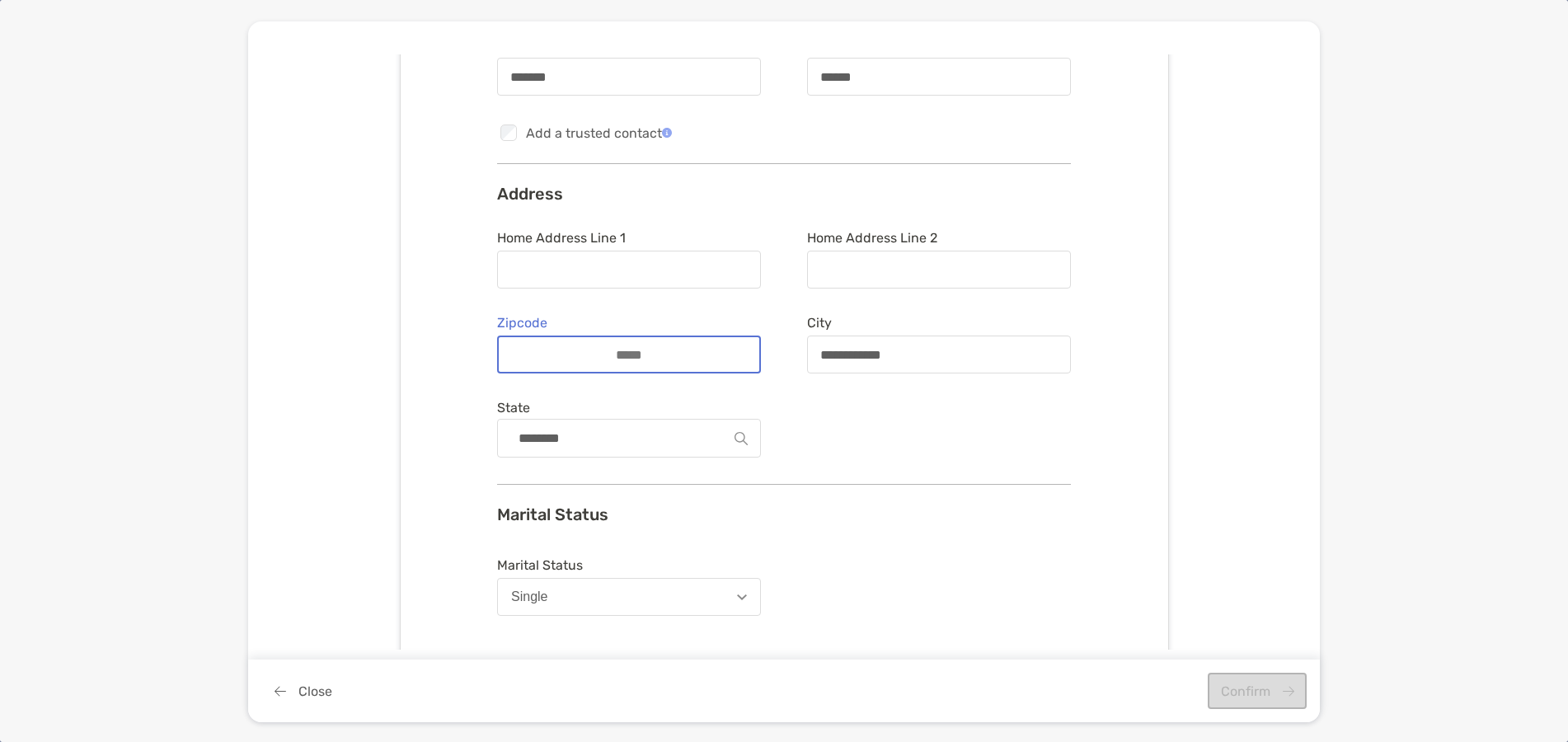
click at [617, 360] on input "Zipcode" at bounding box center [629, 355] width 132 height 14
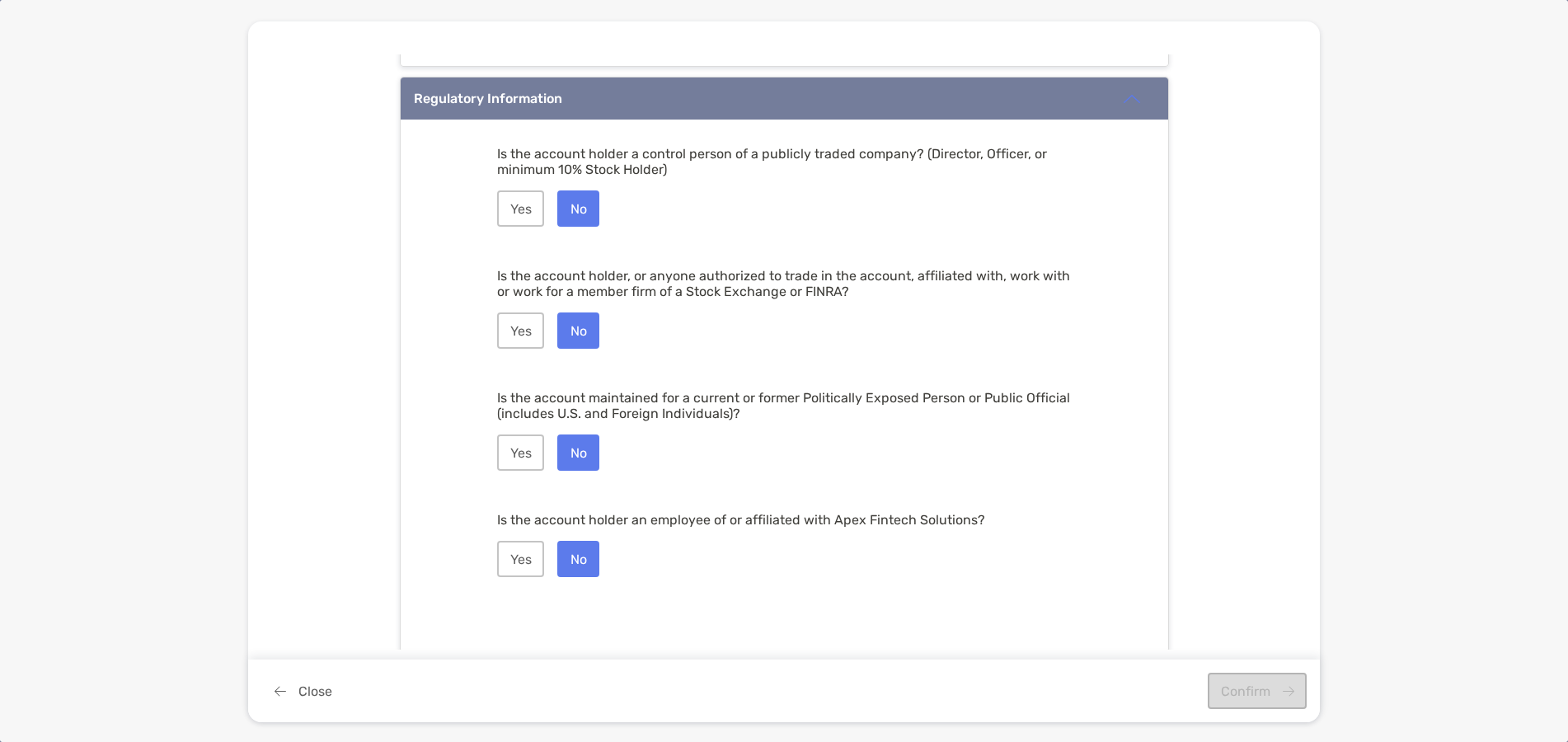
scroll to position [2157, 0]
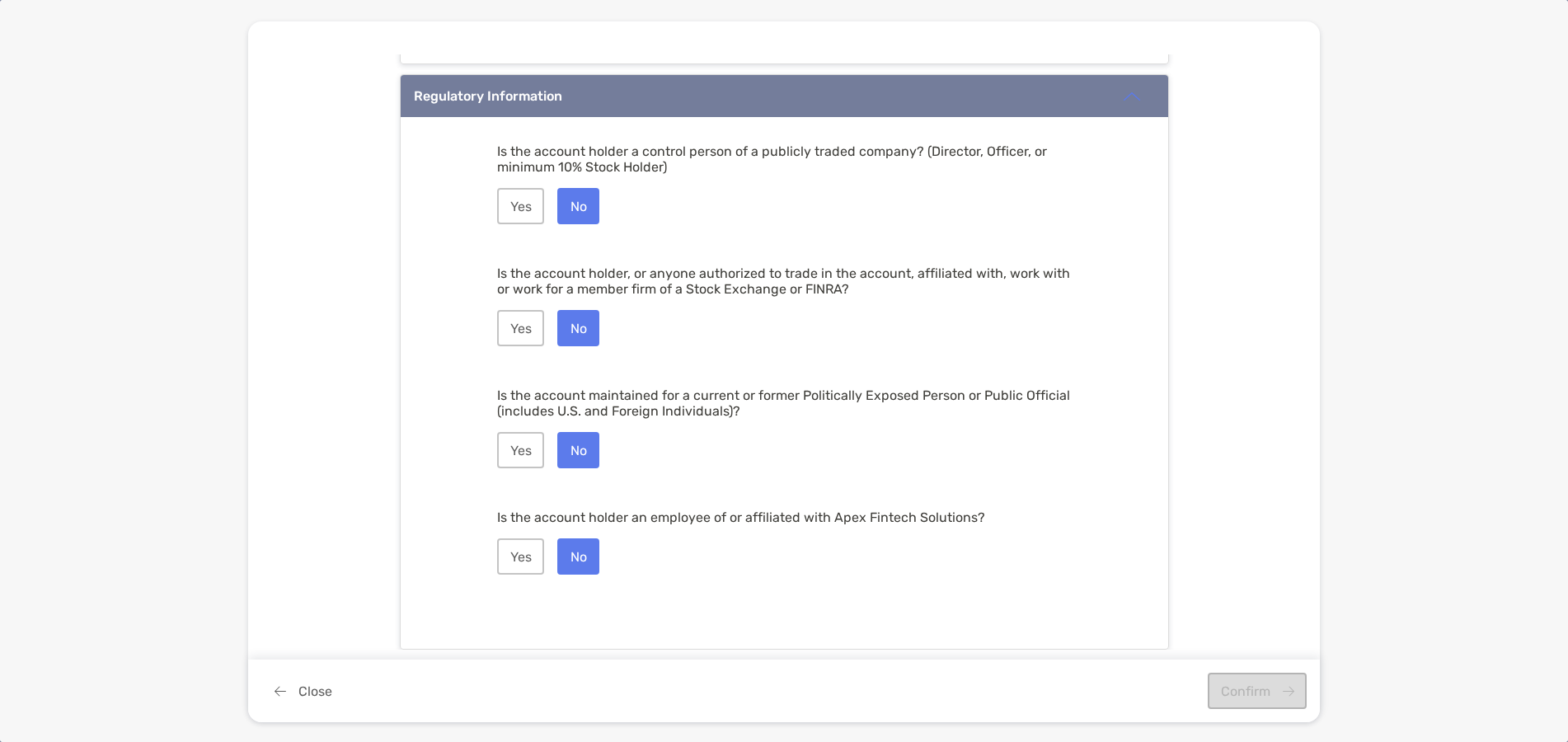
type input "*****"
click at [282, 689] on button "Close" at bounding box center [303, 691] width 84 height 36
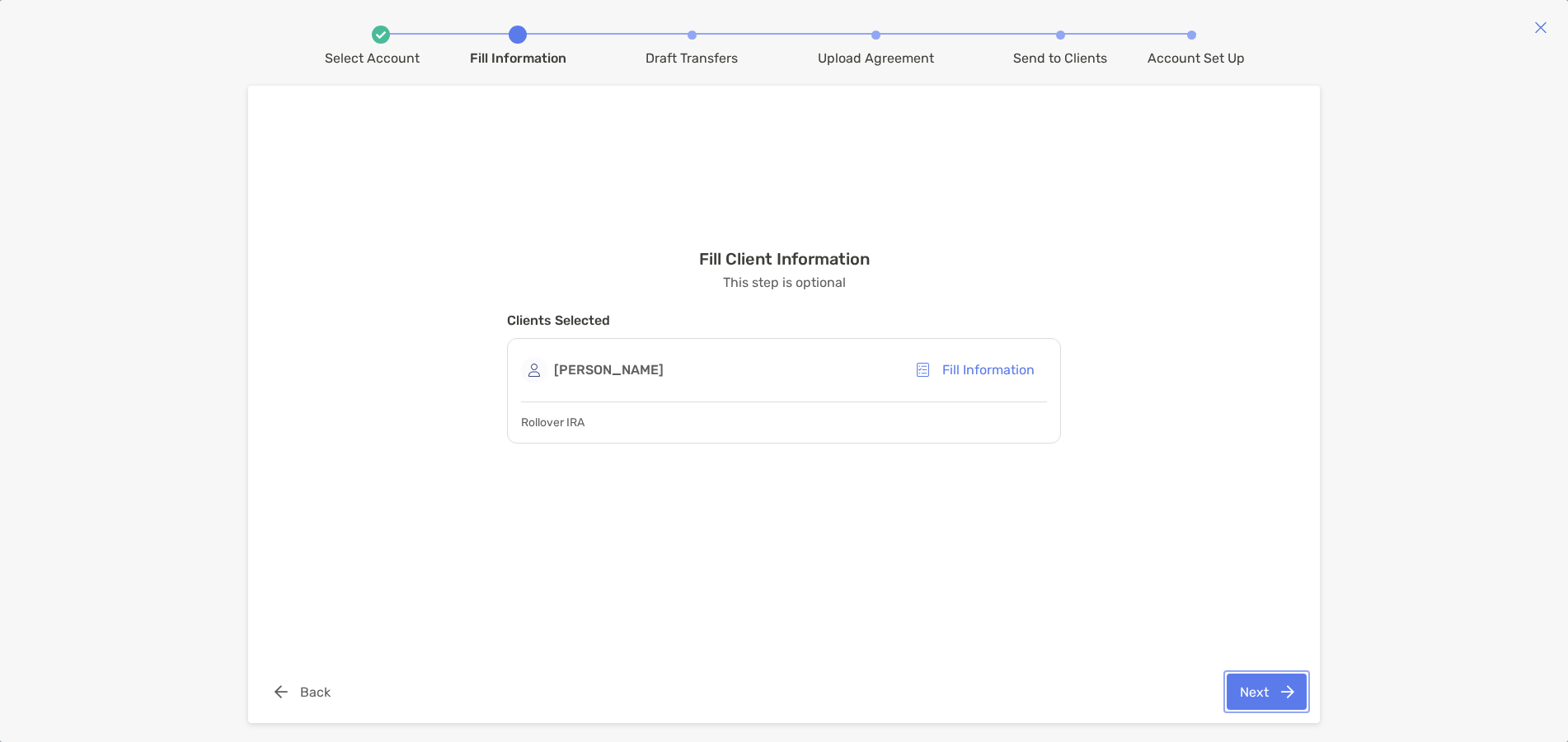
click at [1254, 680] on button "Next" at bounding box center [1267, 692] width 80 height 36
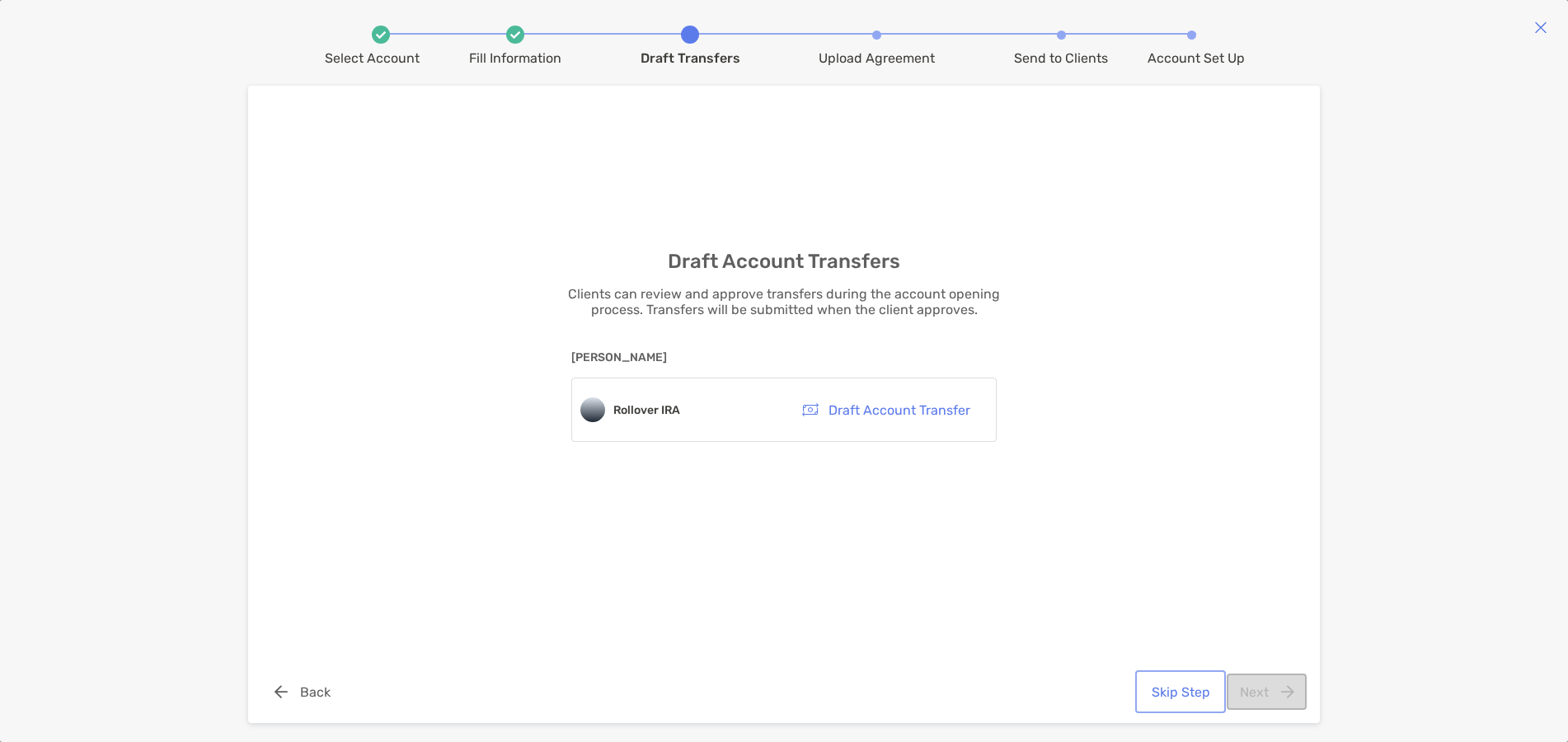
click at [1165, 694] on button "Skip Step" at bounding box center [1180, 692] width 84 height 36
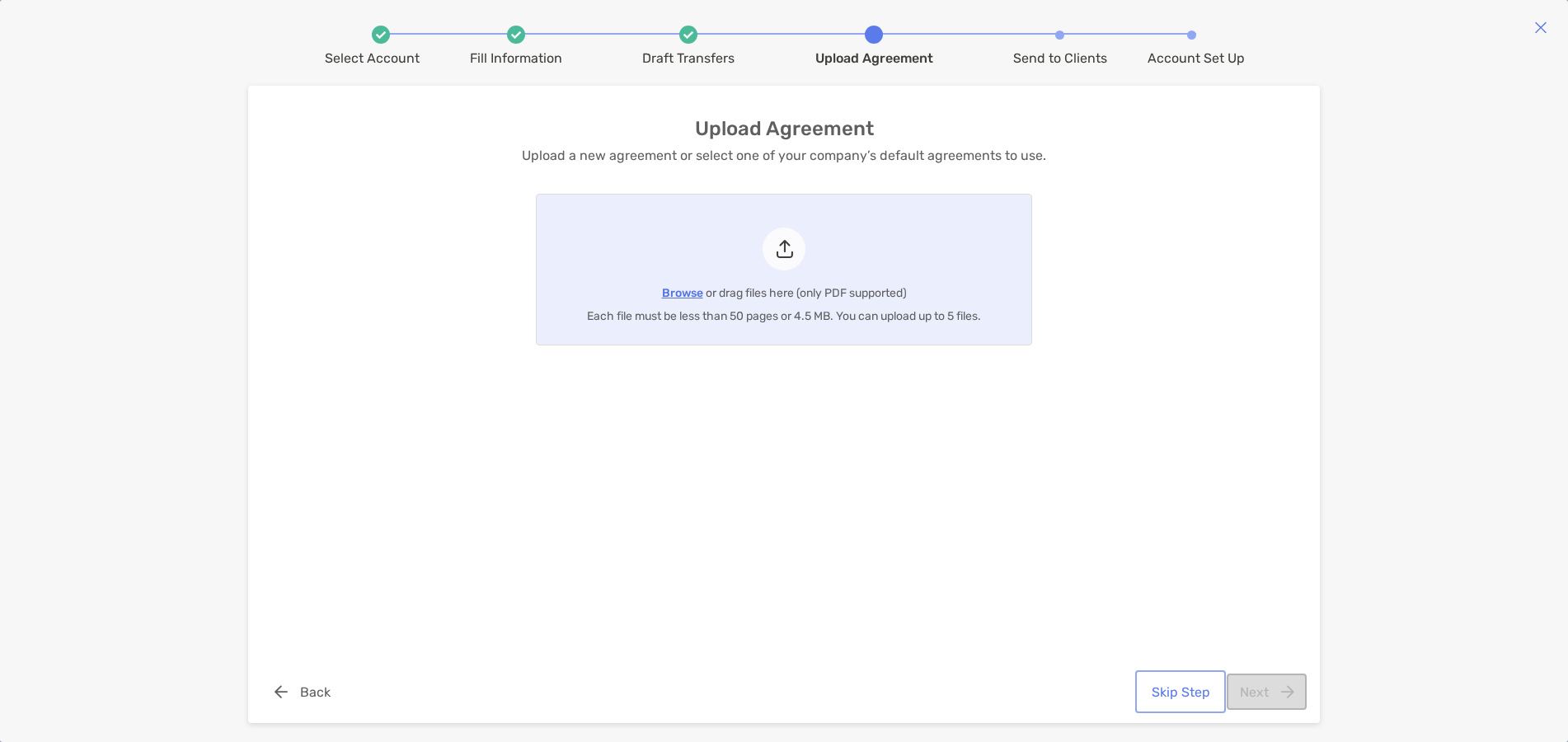
click at [1185, 694] on button "Skip Step" at bounding box center [1180, 692] width 84 height 36
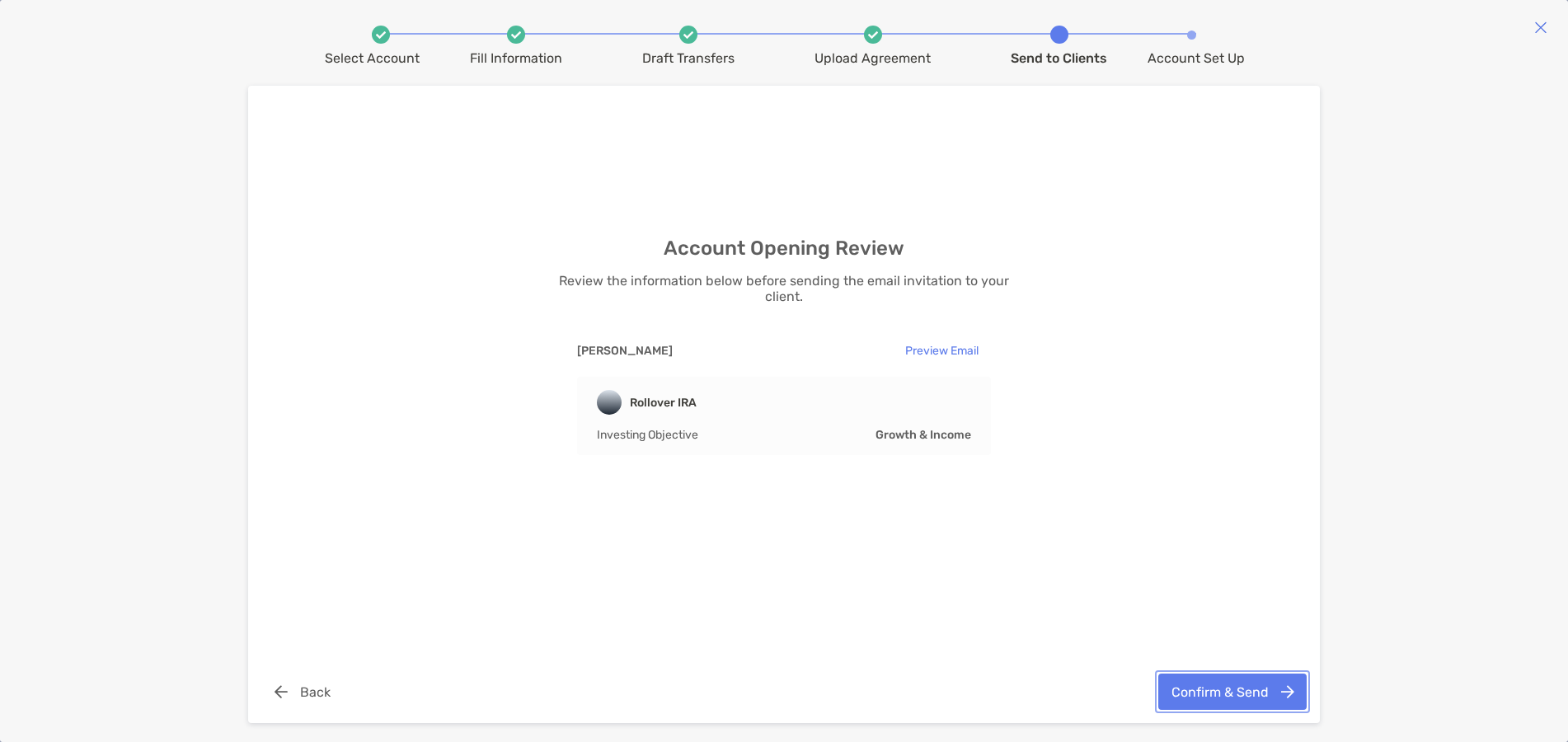
click at [1209, 688] on button "Confirm & Send" at bounding box center [1232, 692] width 149 height 36
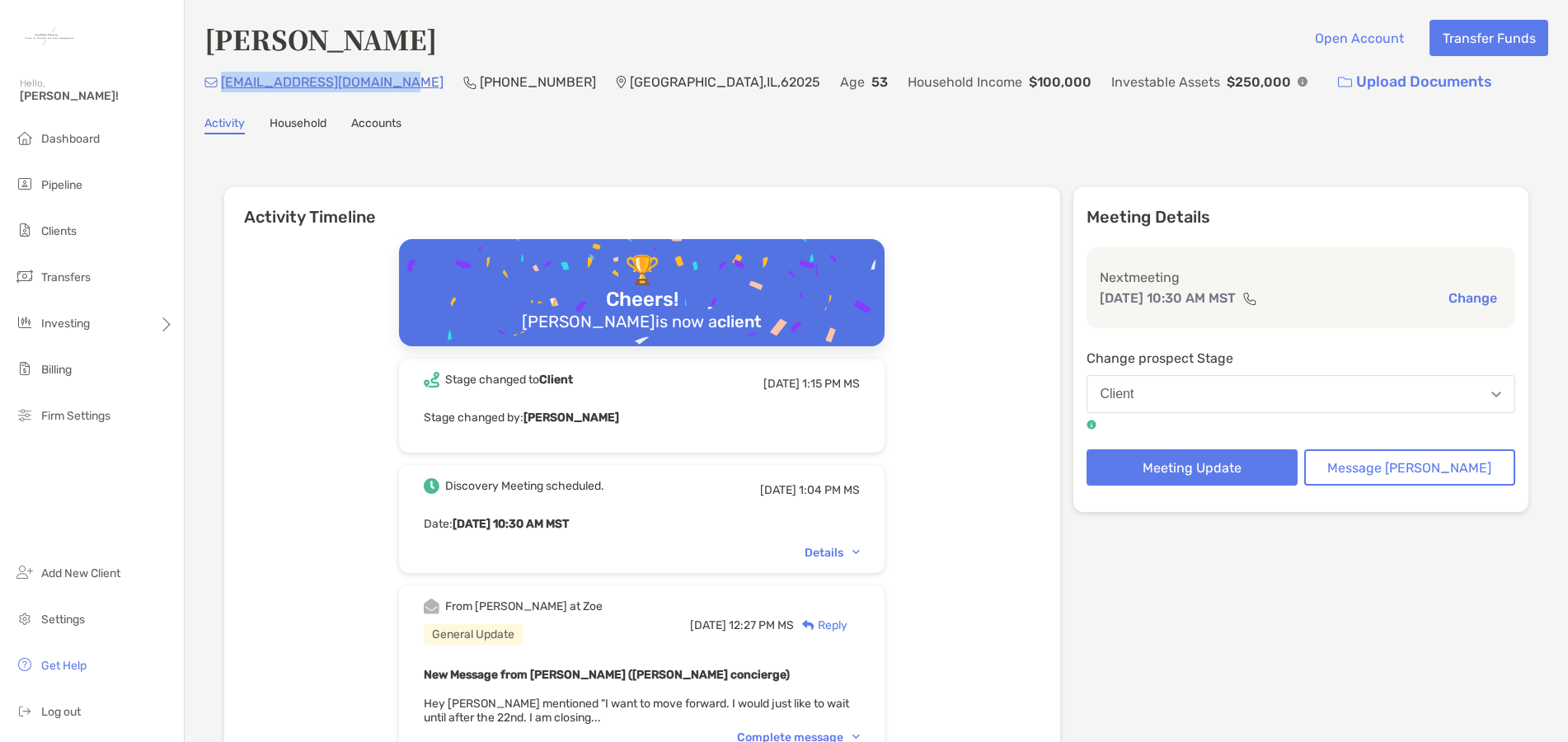
click at [220, 82] on div "[EMAIL_ADDRESS][DOMAIN_NAME] (385) 216-[GEOGRAPHIC_DATA] Age [DEMOGRAPHIC_DATA]…" at bounding box center [876, 83] width 1344 height 36
copy p "[EMAIL_ADDRESS][DOMAIN_NAME]"
drag, startPoint x: 555, startPoint y: 85, endPoint x: 631, endPoint y: 81, distance: 76.1
click at [631, 81] on p "Edwardsville , IL , 62025" at bounding box center [725, 82] width 190 height 21
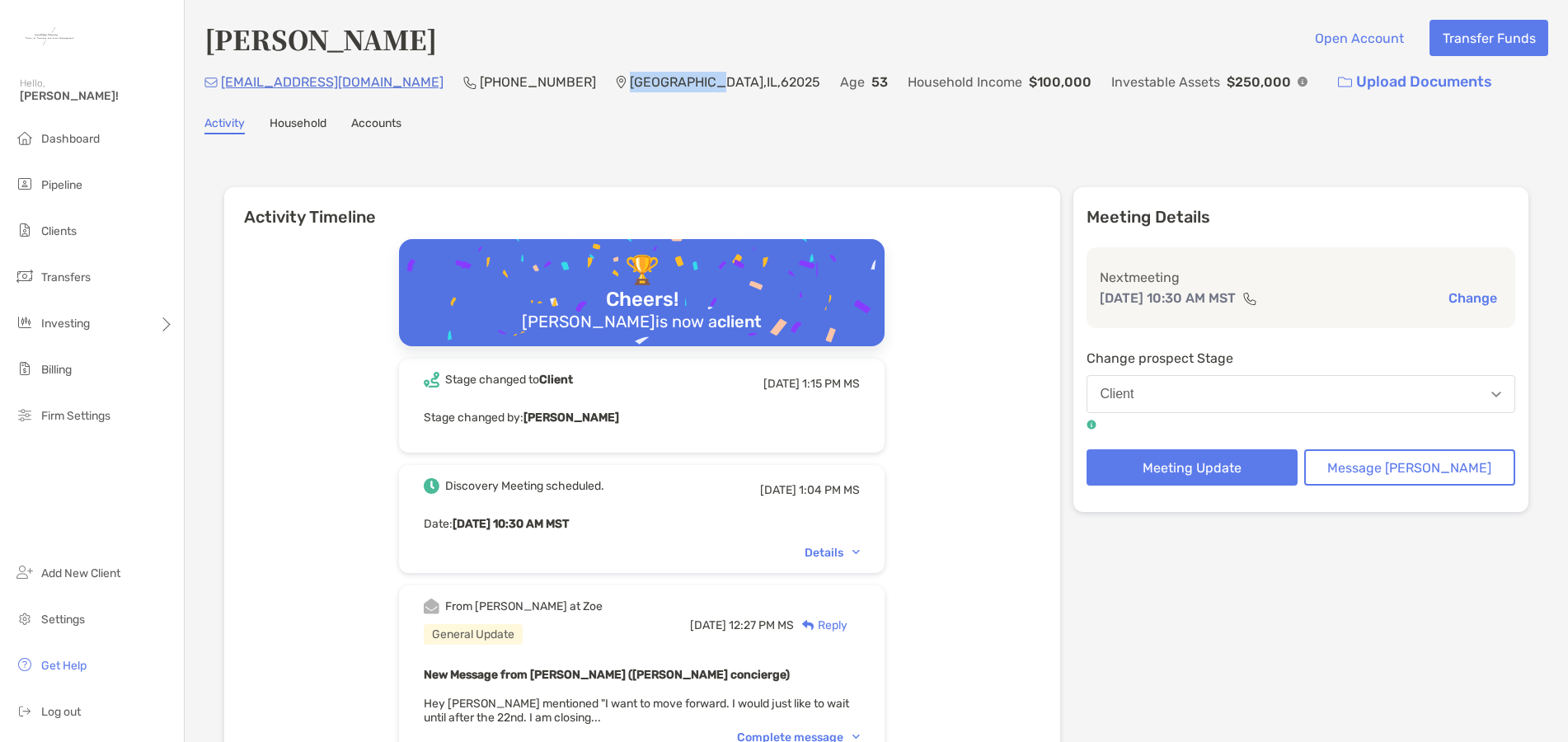
copy p "Edwardsville"
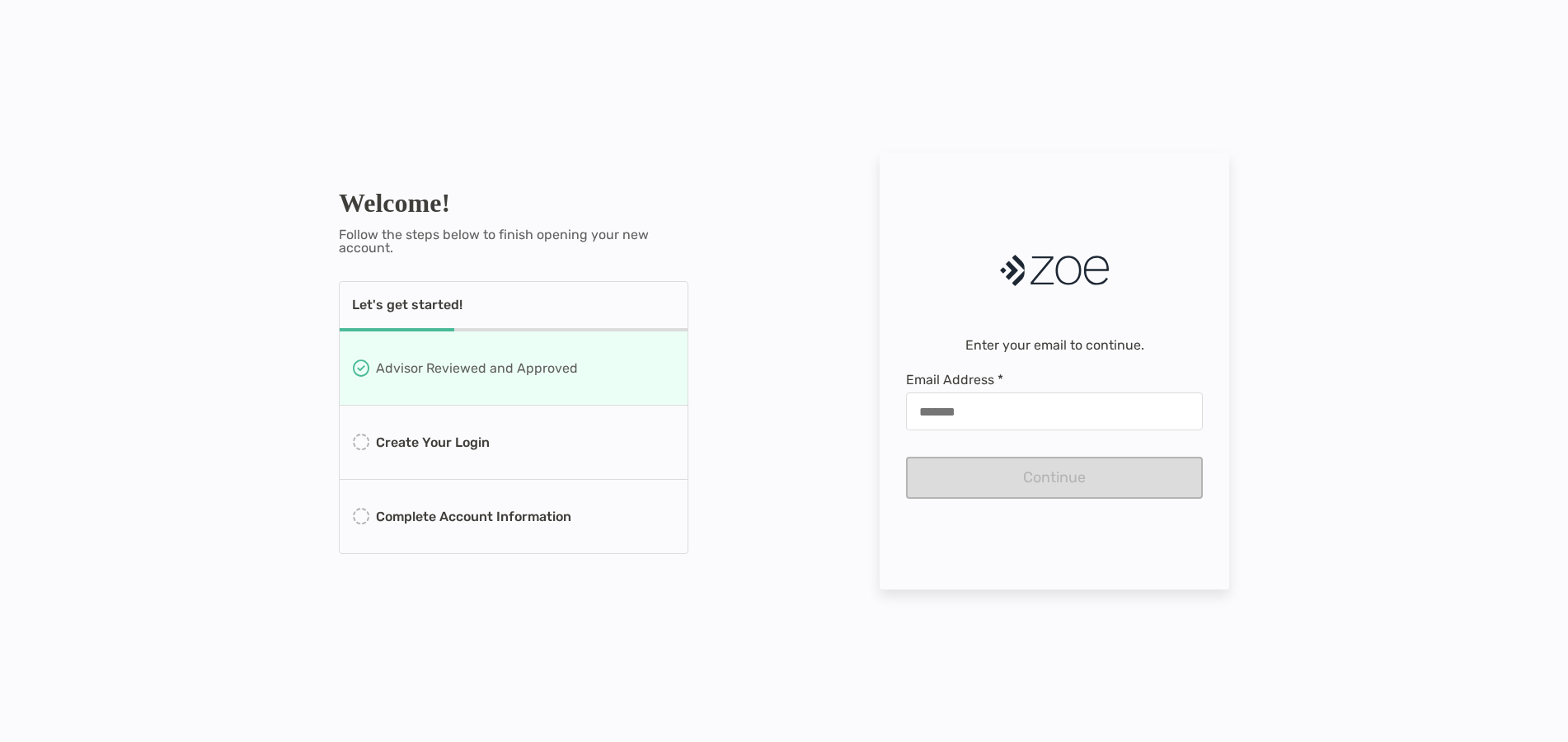
click at [1343, 218] on div "Welcome! Follow the steps below to finish opening your new account. Let's get s…" at bounding box center [784, 371] width 1568 height 742
